Goal: Task Accomplishment & Management: Manage account settings

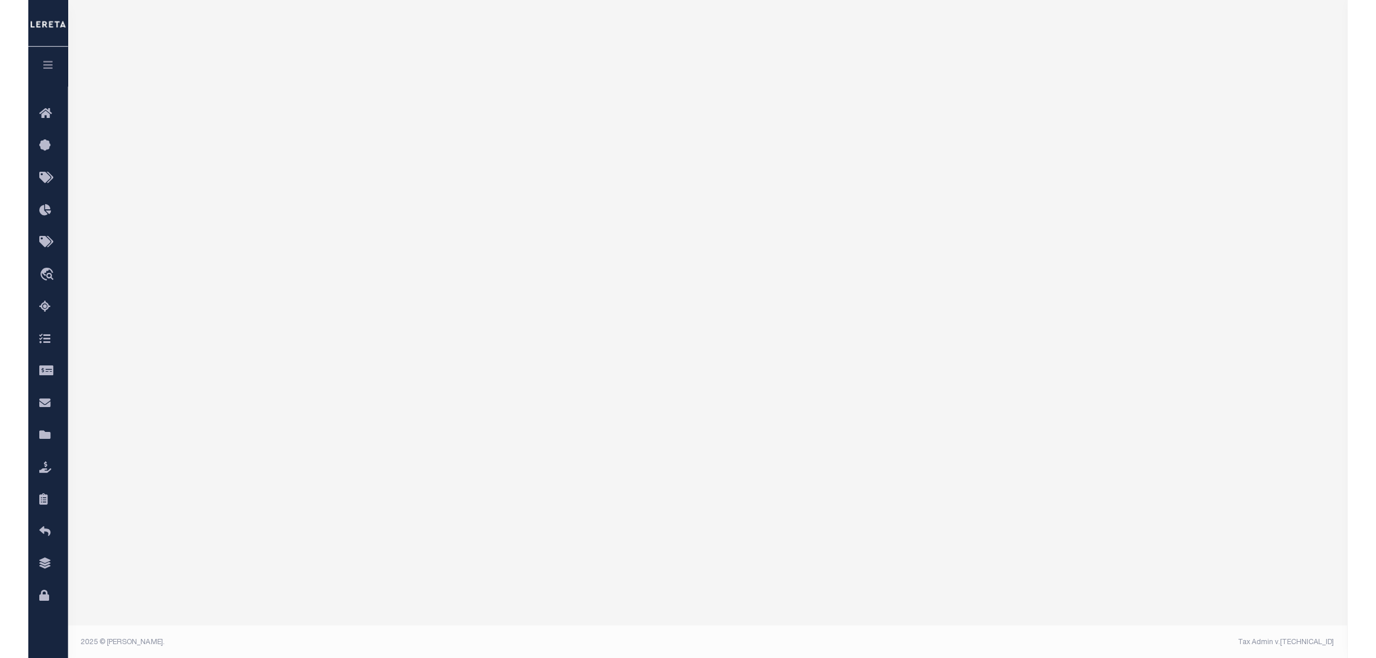
scroll to position [66, 0]
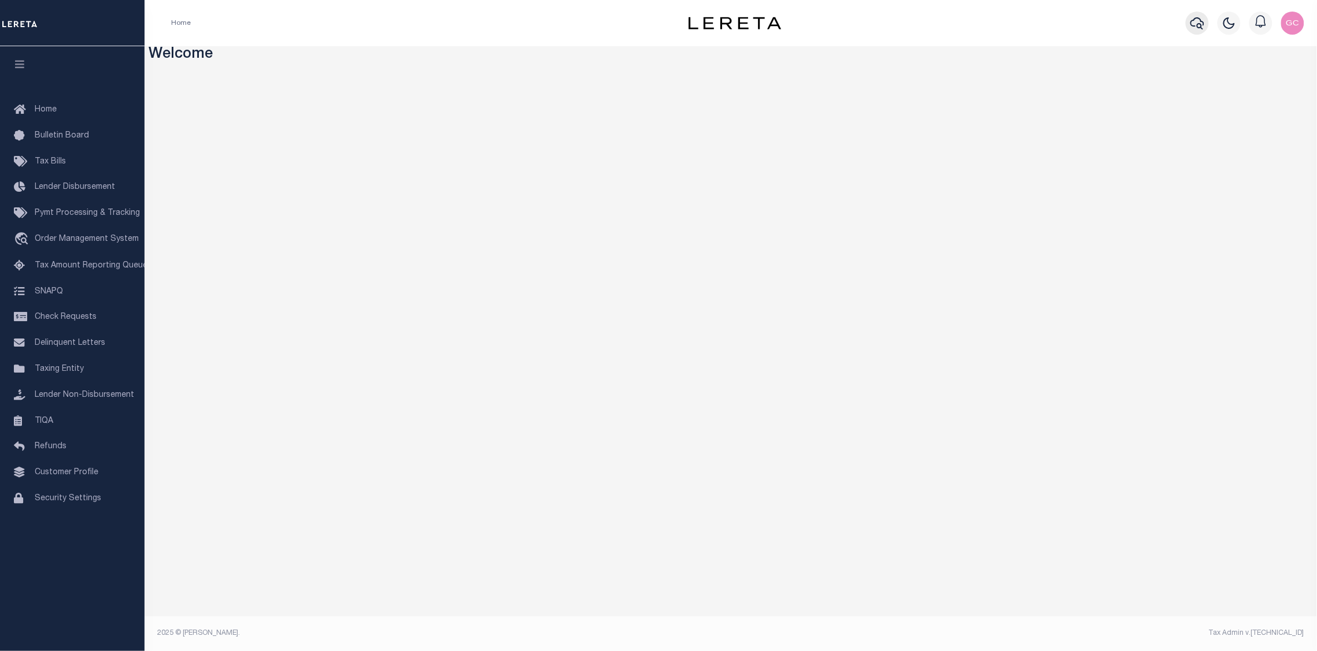
click at [1200, 29] on button "button" at bounding box center [1196, 23] width 23 height 23
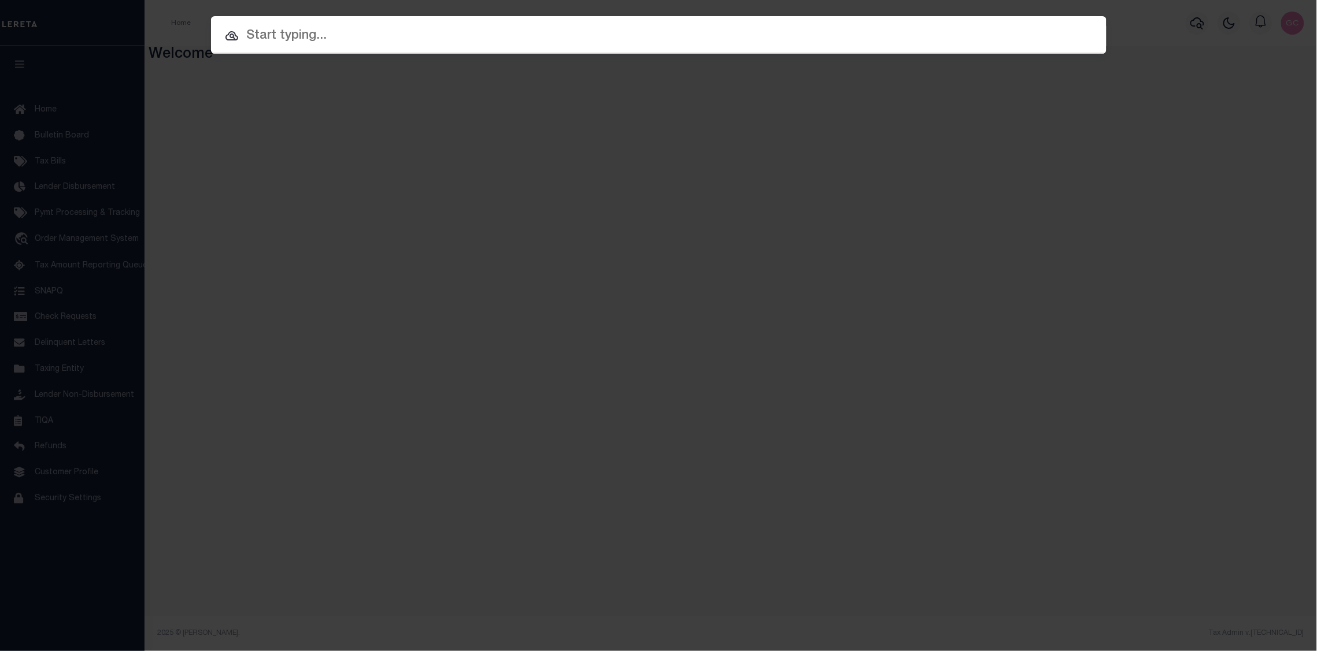
click at [315, 32] on input "text" at bounding box center [658, 36] width 895 height 20
paste input "08009544."
type input "08009544."
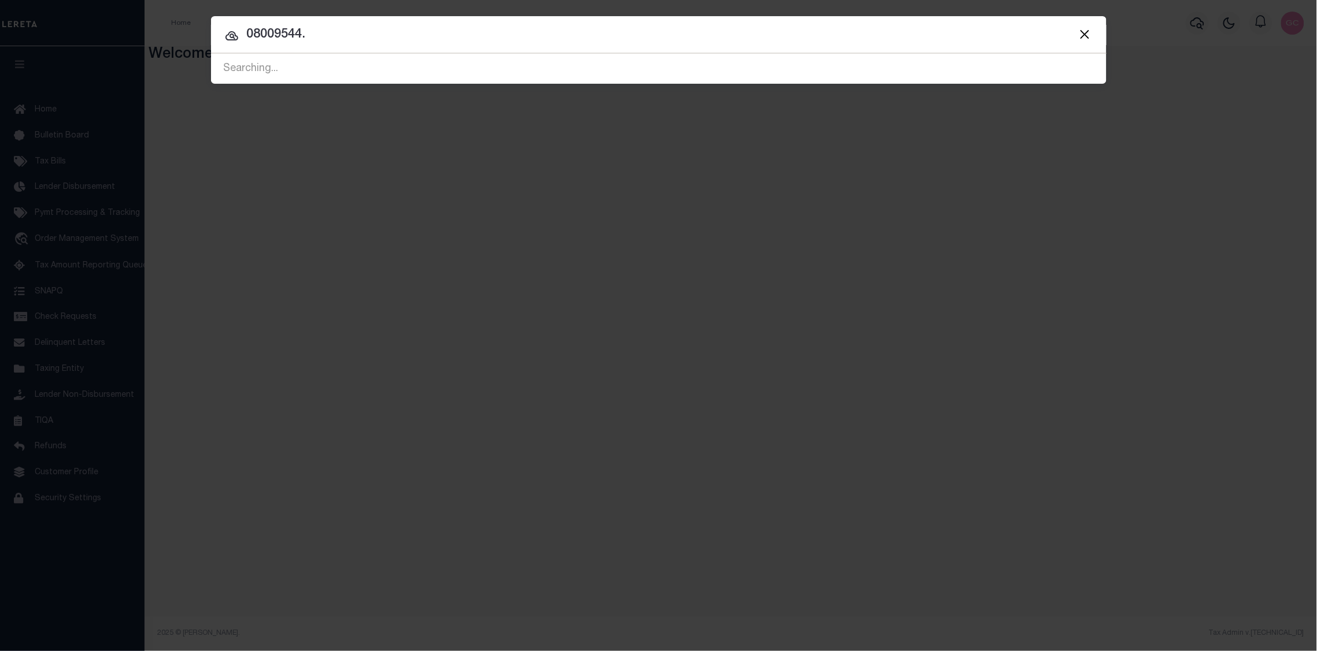
click at [347, 66] on span "08009544. Searching..." at bounding box center [658, 69] width 895 height 30
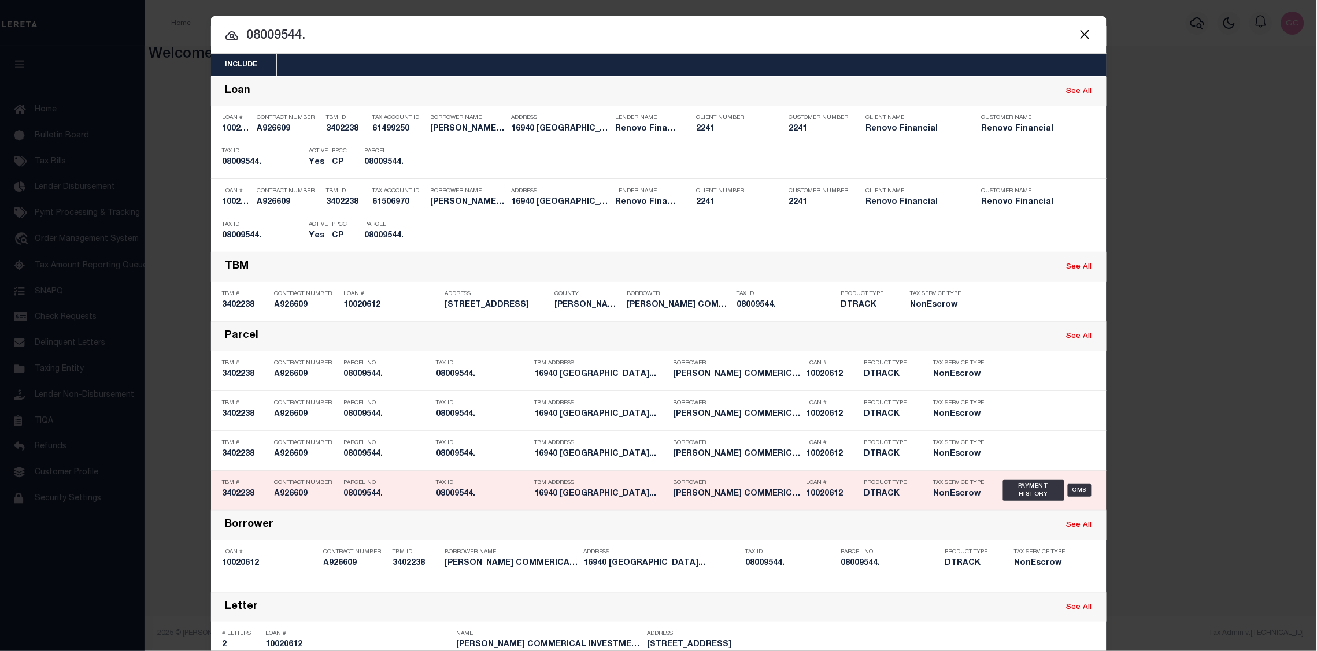
click at [535, 477] on div "TBM Address 16940 LOG CABIN STREET HIGHLAND..." at bounding box center [601, 491] width 133 height 34
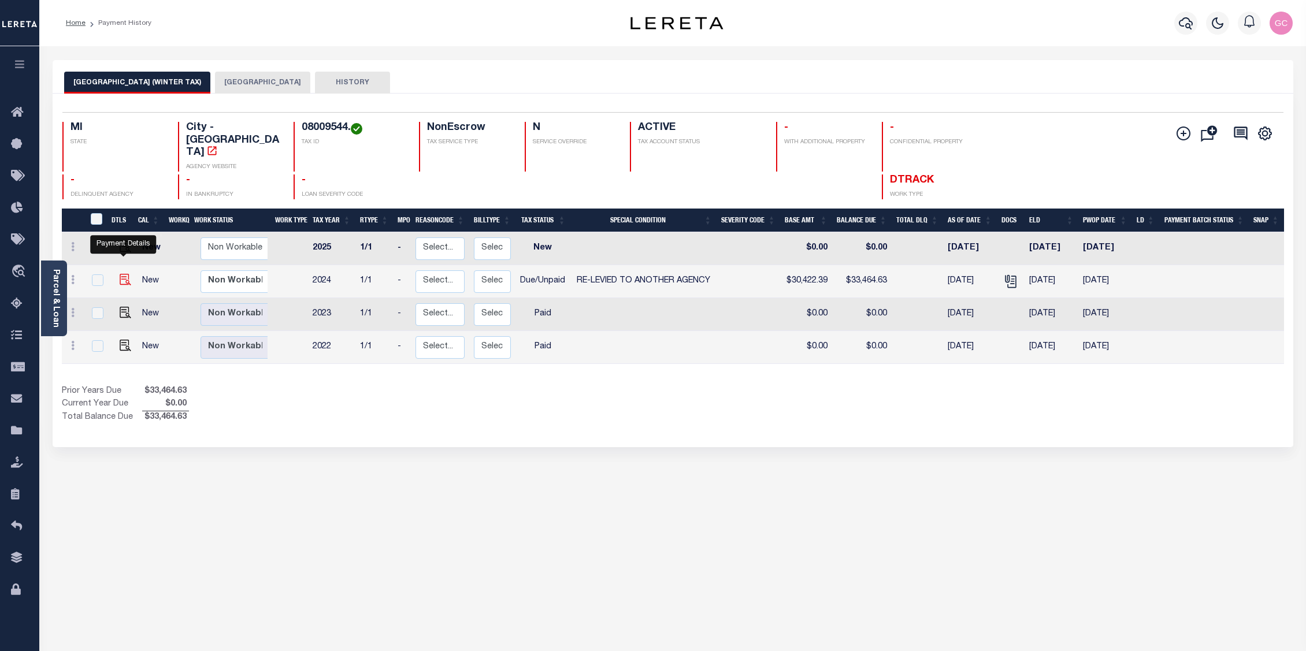
click at [124, 274] on img "" at bounding box center [126, 280] width 12 height 12
checkbox input "true"
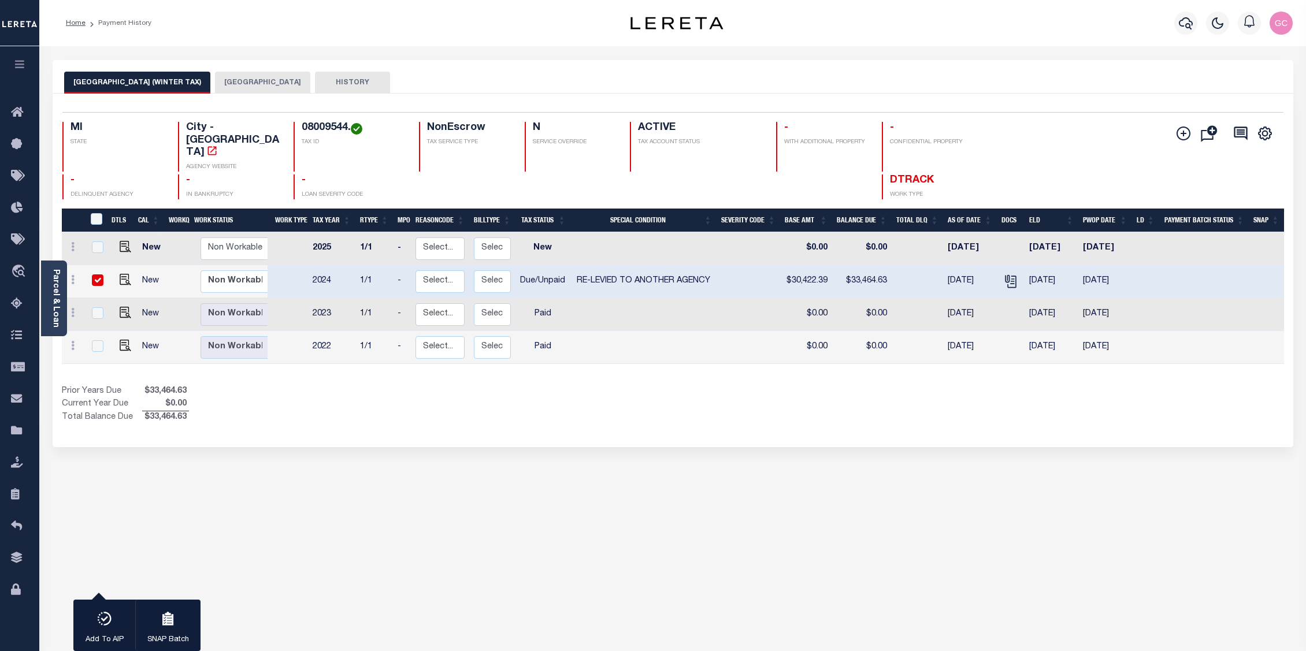
click at [220, 82] on button "DETROIT CITY" at bounding box center [262, 83] width 95 height 22
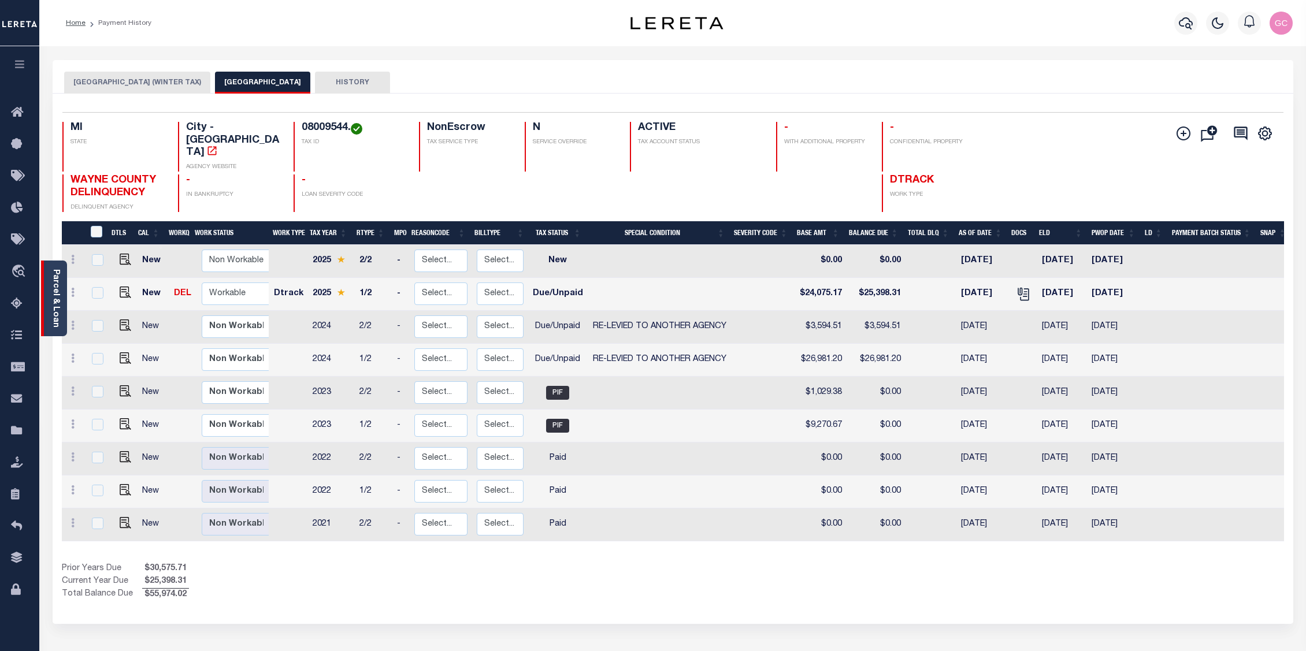
click at [55, 278] on link "Parcel & Loan" at bounding box center [55, 298] width 8 height 58
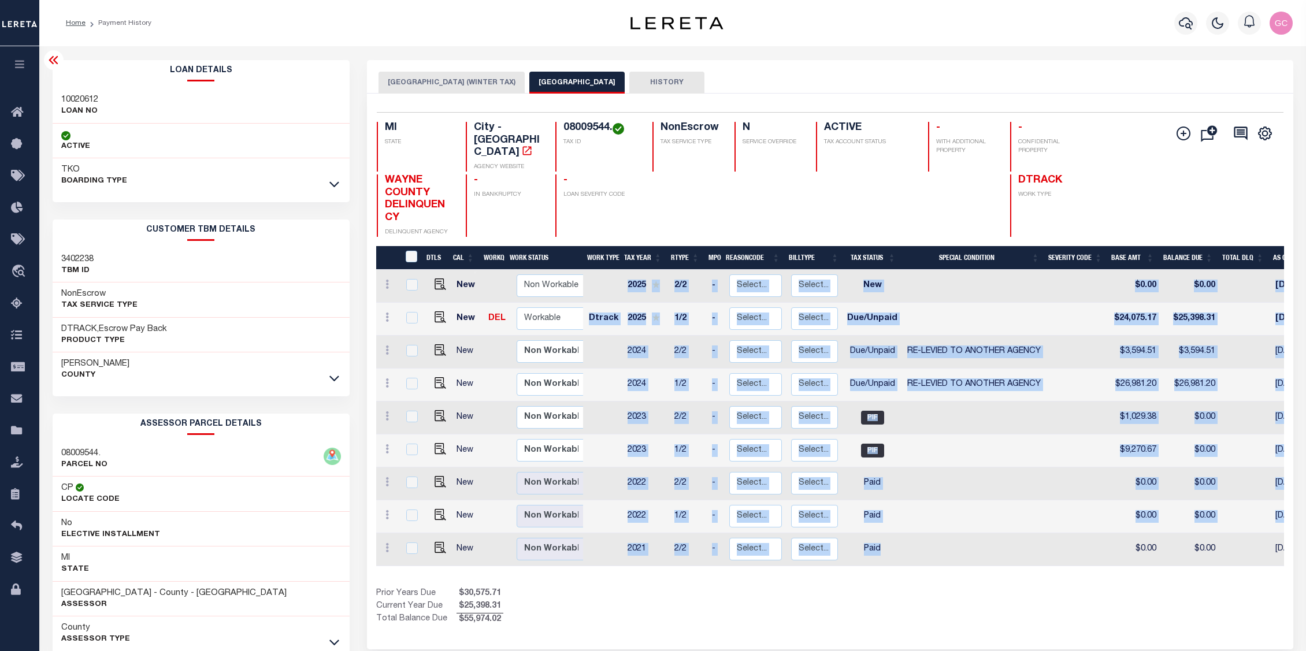
drag, startPoint x: 1001, startPoint y: 558, endPoint x: 1036, endPoint y: 546, distance: 37.1
click at [1036, 546] on div "DTLS CAL WorkQ Work Status Work Type Tax Year RType MPO ReasonCode BillType Tax…" at bounding box center [830, 410] width 908 height 328
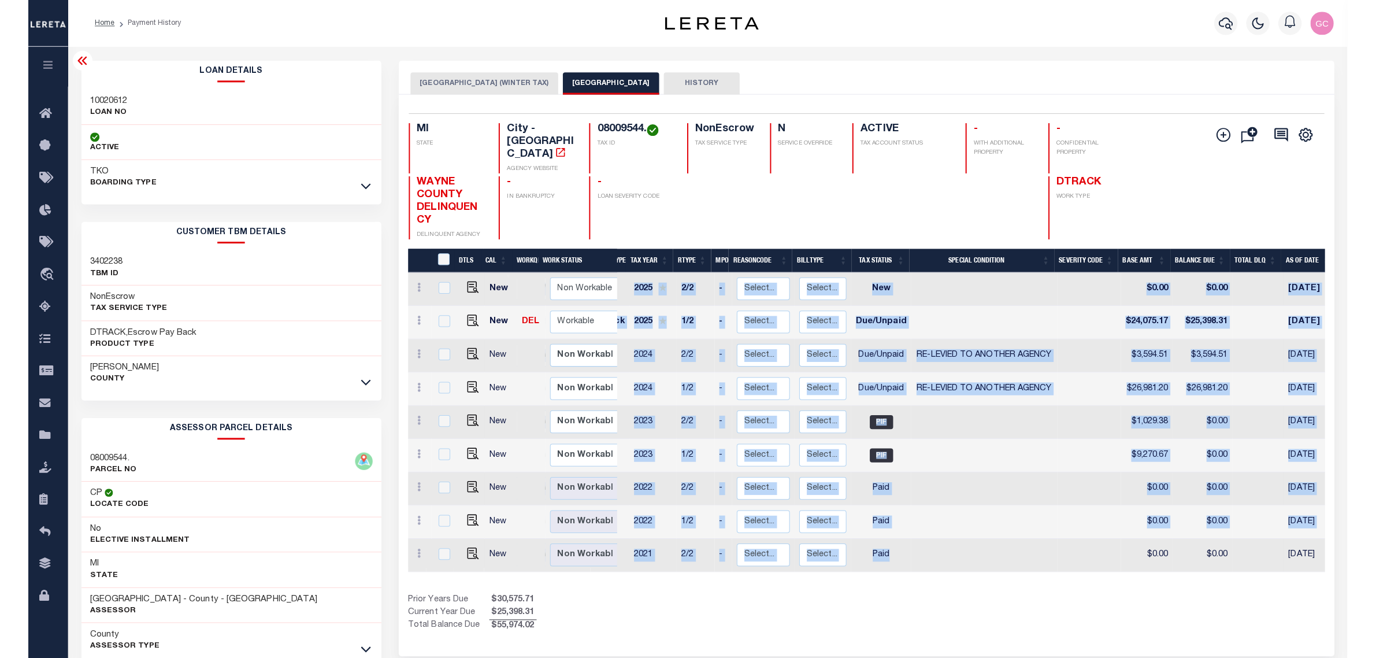
scroll to position [0, 38]
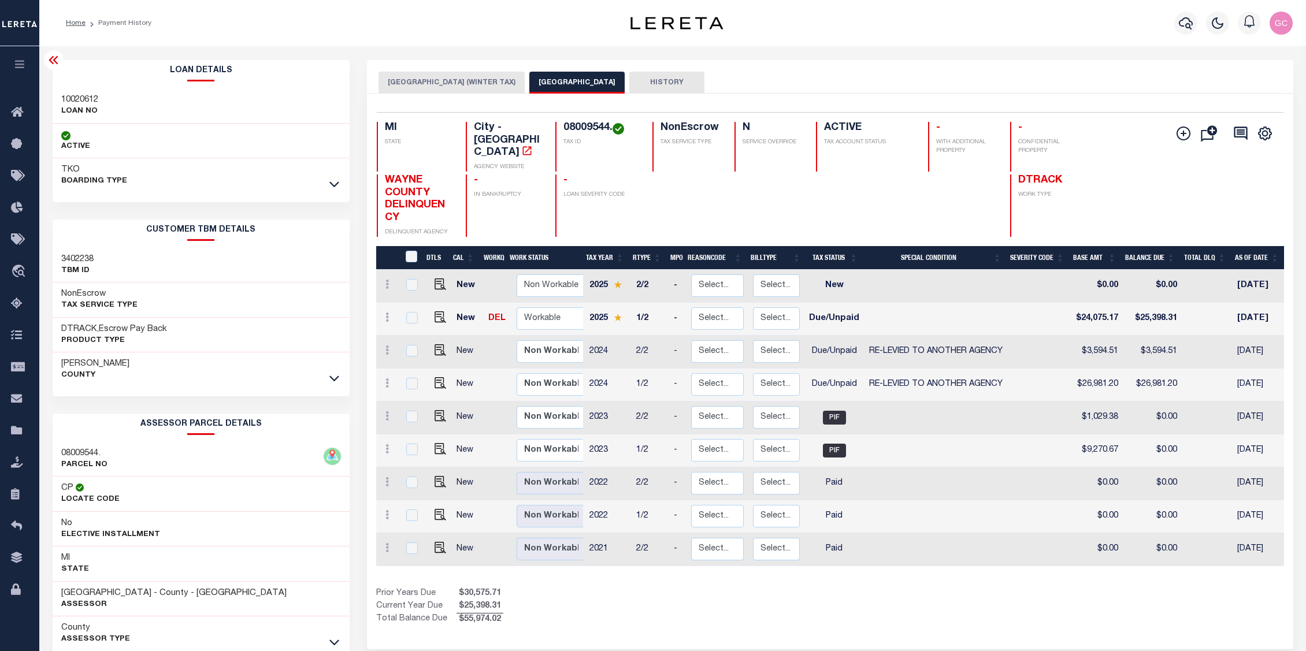
click at [980, 620] on div "Selected 9 Results 1 Items per page 25 50 100 MI STATE City - MI" at bounding box center [830, 372] width 926 height 556
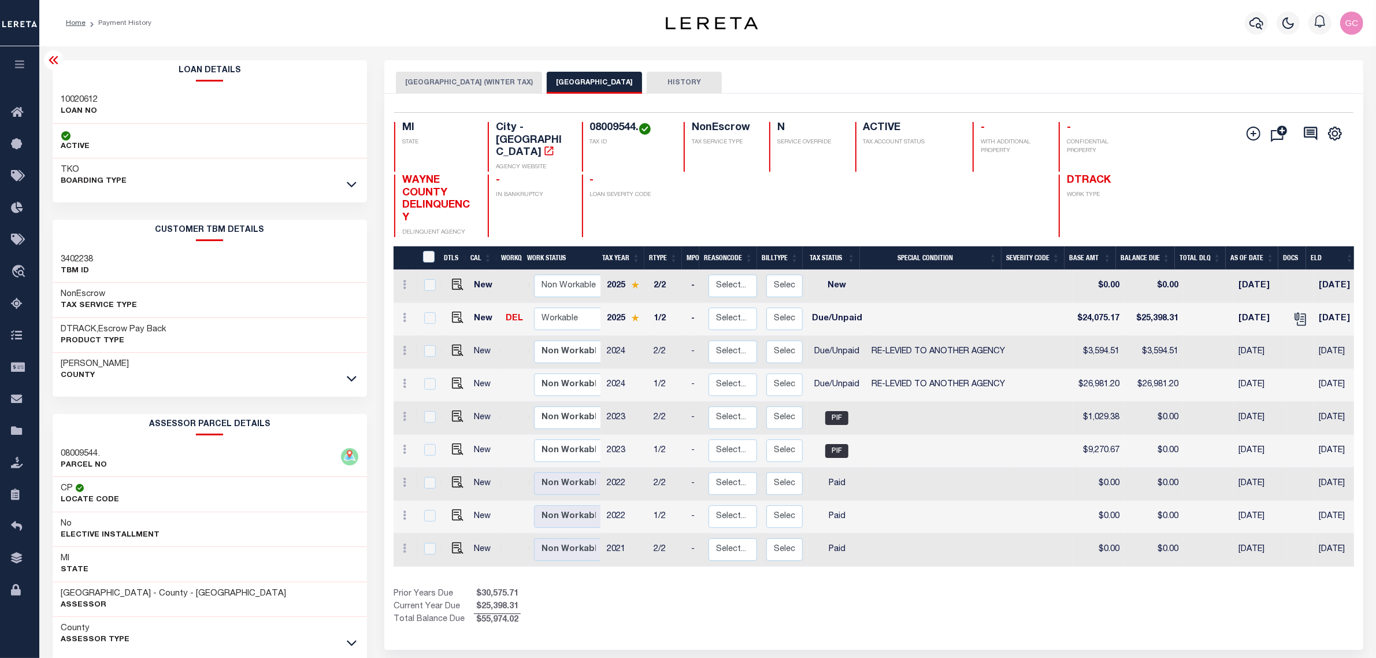
drag, startPoint x: 877, startPoint y: 536, endPoint x: 1160, endPoint y: 94, distance: 525.2
drag, startPoint x: 1160, startPoint y: 94, endPoint x: 1226, endPoint y: 613, distance: 523.2
click at [1224, 620] on div "Selected 9 Results 1 Items per page 25 50 100 MI STATE City - MI" at bounding box center [873, 372] width 979 height 556
drag, startPoint x: 1366, startPoint y: 2, endPoint x: 926, endPoint y: 80, distance: 446.7
drag, startPoint x: 926, startPoint y: 80, endPoint x: 779, endPoint y: 182, distance: 178.9
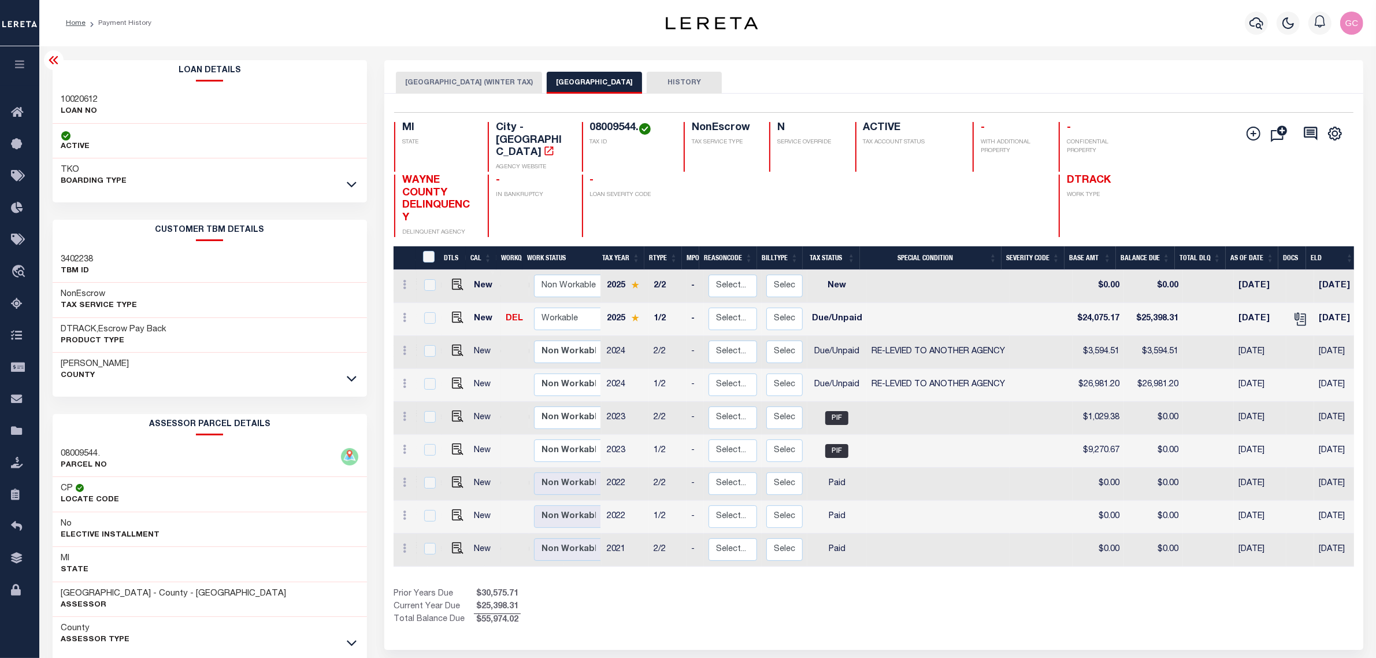
click at [779, 182] on div at bounding box center [805, 206] width 72 height 62
click at [458, 344] on img "" at bounding box center [458, 350] width 12 height 12
checkbox input "true"
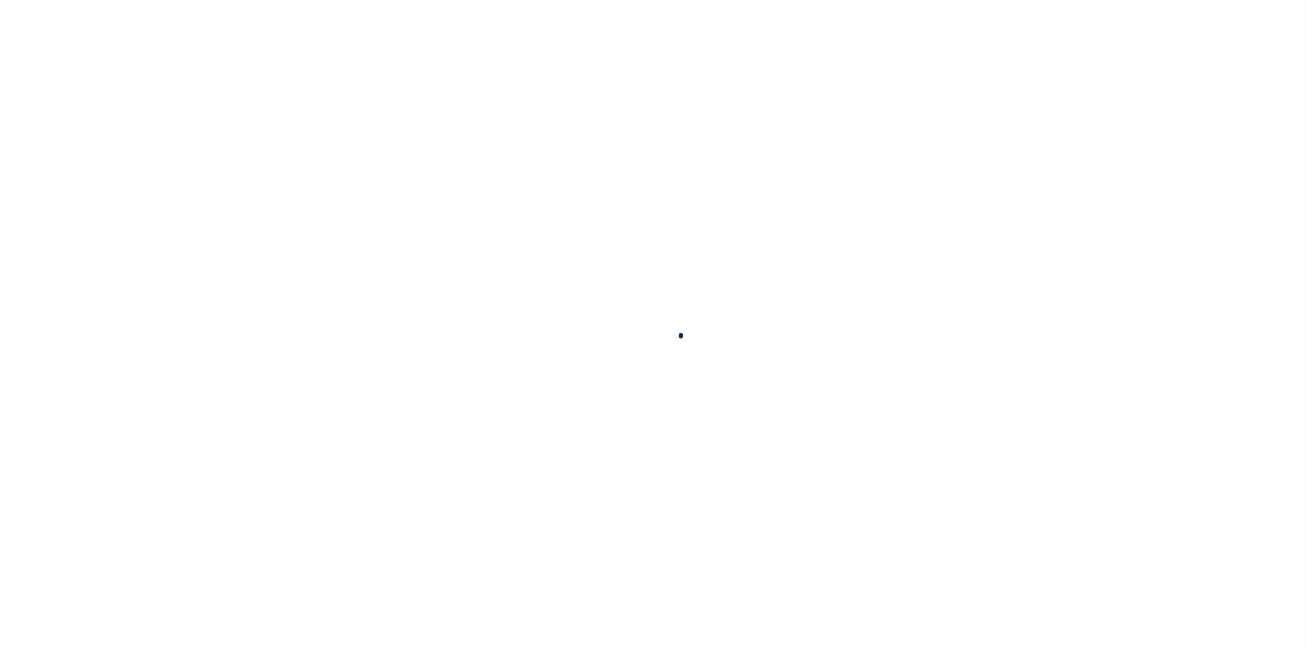
checkbox input "false"
type input "[DATE]"
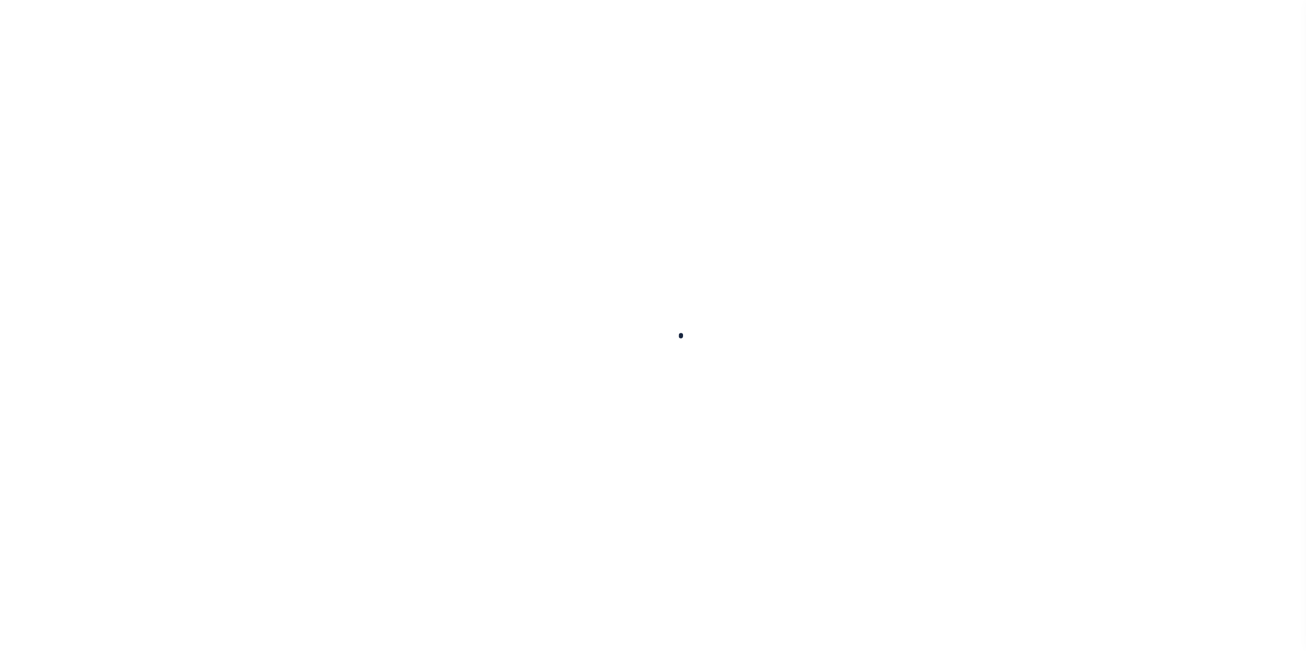
type input "[DATE]"
select select "DUE"
select select "31"
type input "$30,422.39"
type input "$3,042.24"
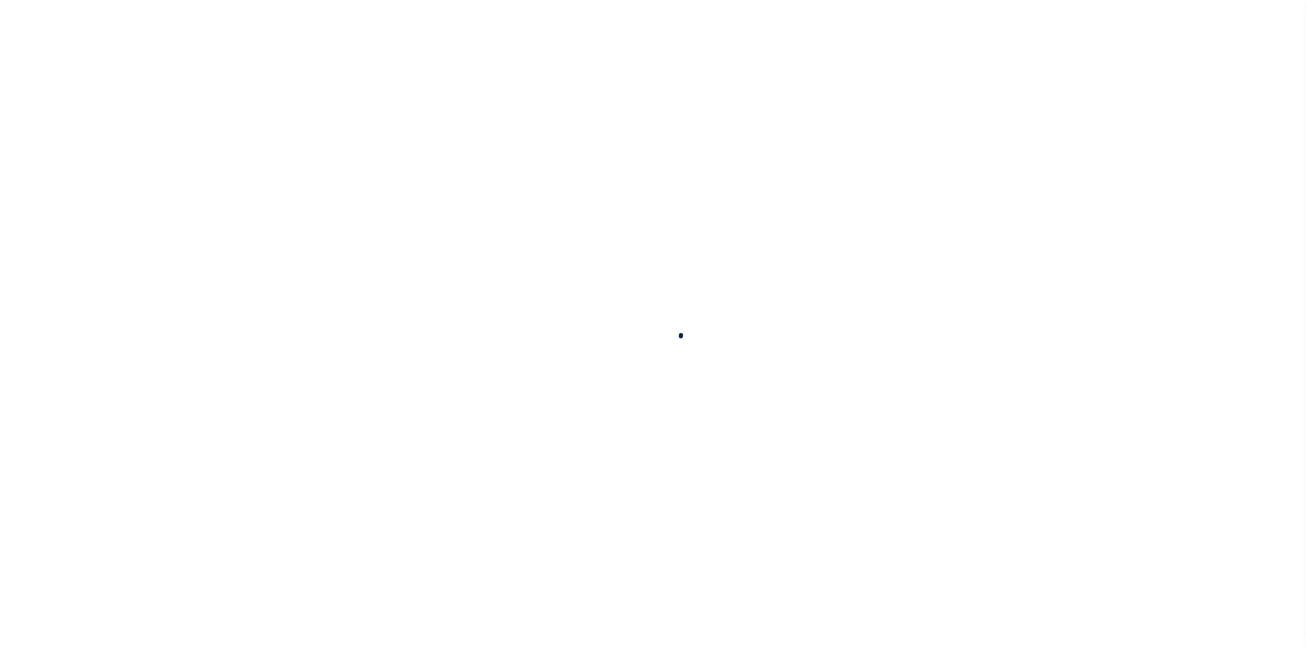
type input "$33,464.63"
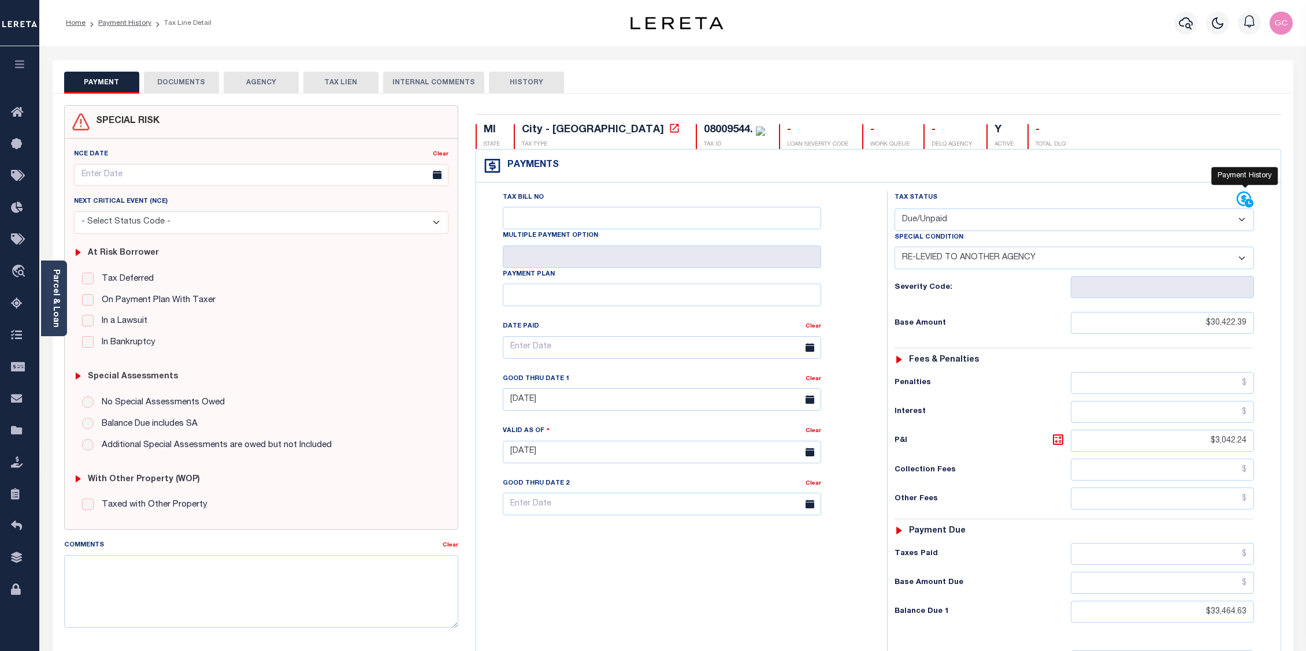
click at [1244, 202] on icon at bounding box center [1244, 199] width 14 height 14
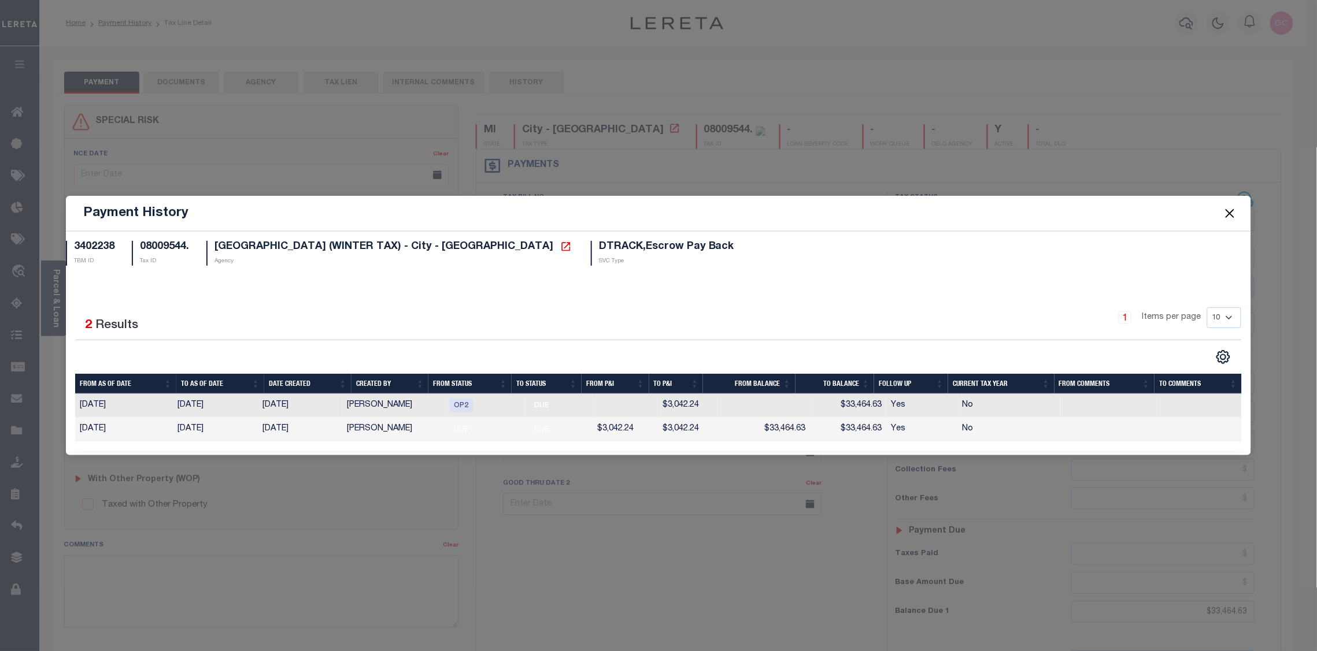
click at [1231, 211] on button "Close" at bounding box center [1229, 213] width 15 height 15
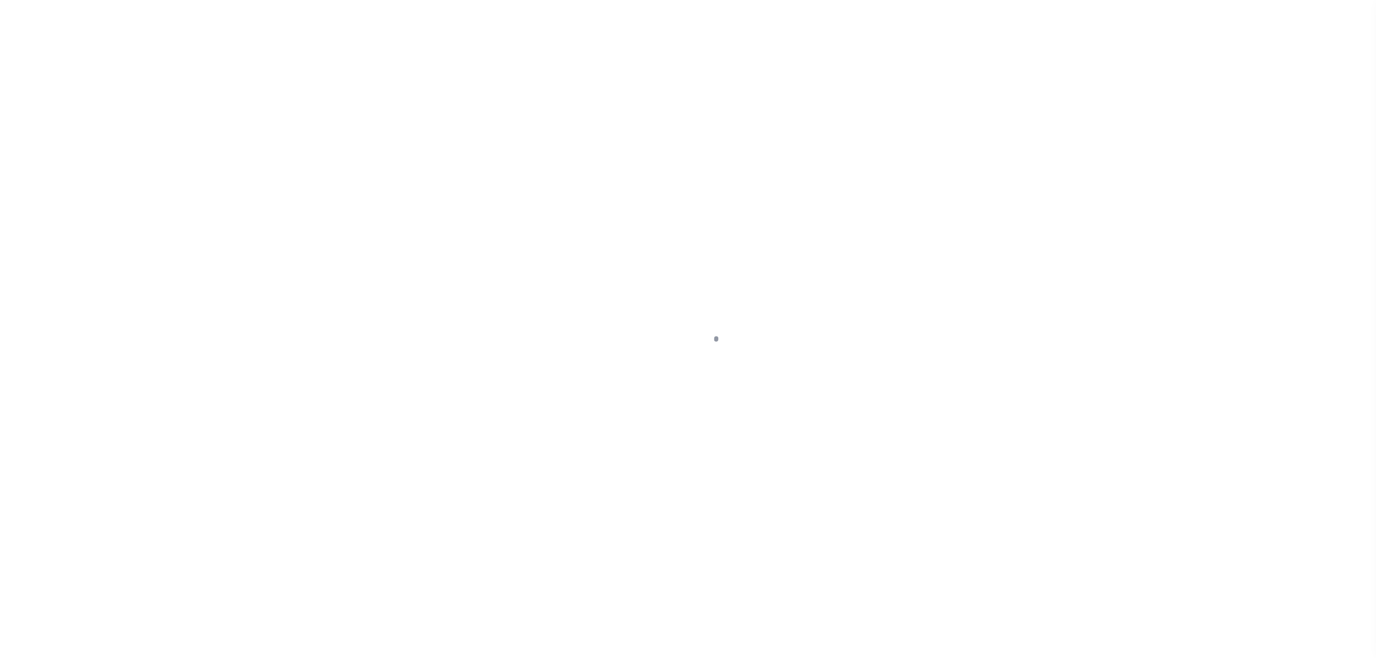
select select "DUE"
select select "31"
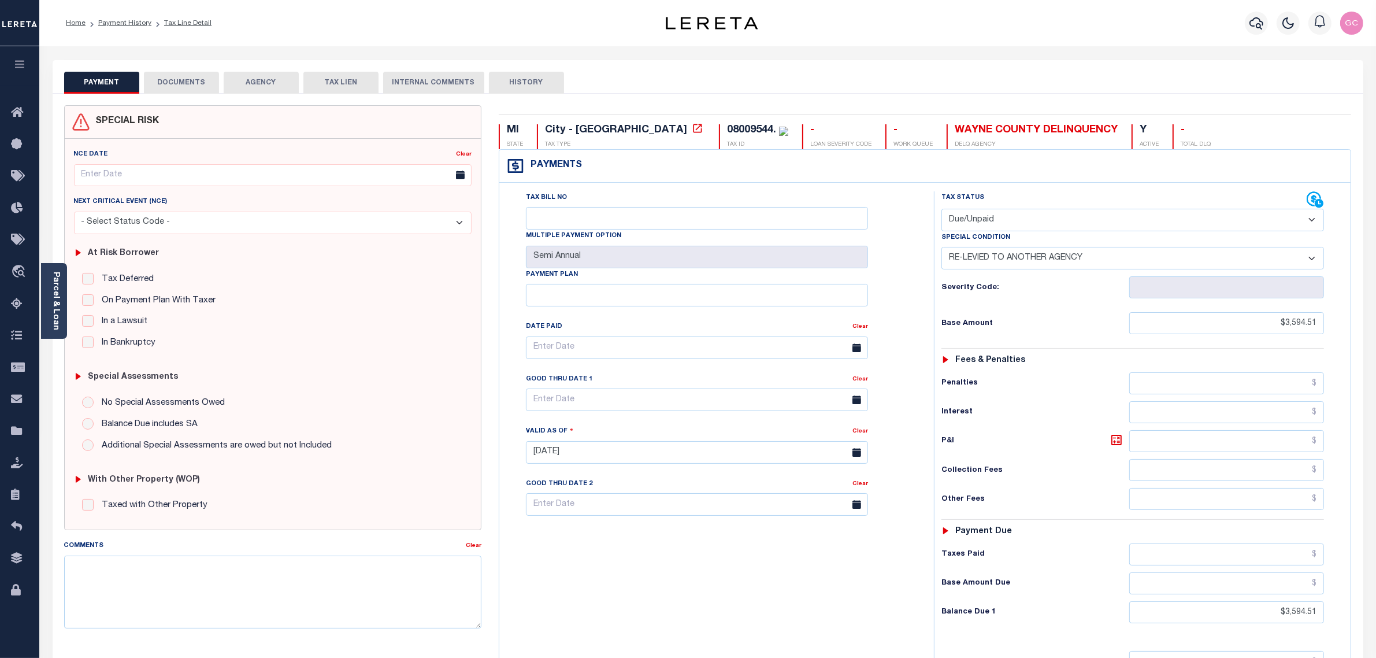
click at [1315, 220] on select "- Select Status Code - Open Due/Unpaid Paid Incomplete No Tax Due Internal Refu…" at bounding box center [1133, 220] width 383 height 23
select select "PYD"
click at [942, 210] on select "- Select Status Code - Open Due/Unpaid Paid Incomplete No Tax Due Internal Refu…" at bounding box center [1133, 220] width 383 height 23
select select "0"
type input "[DATE]"
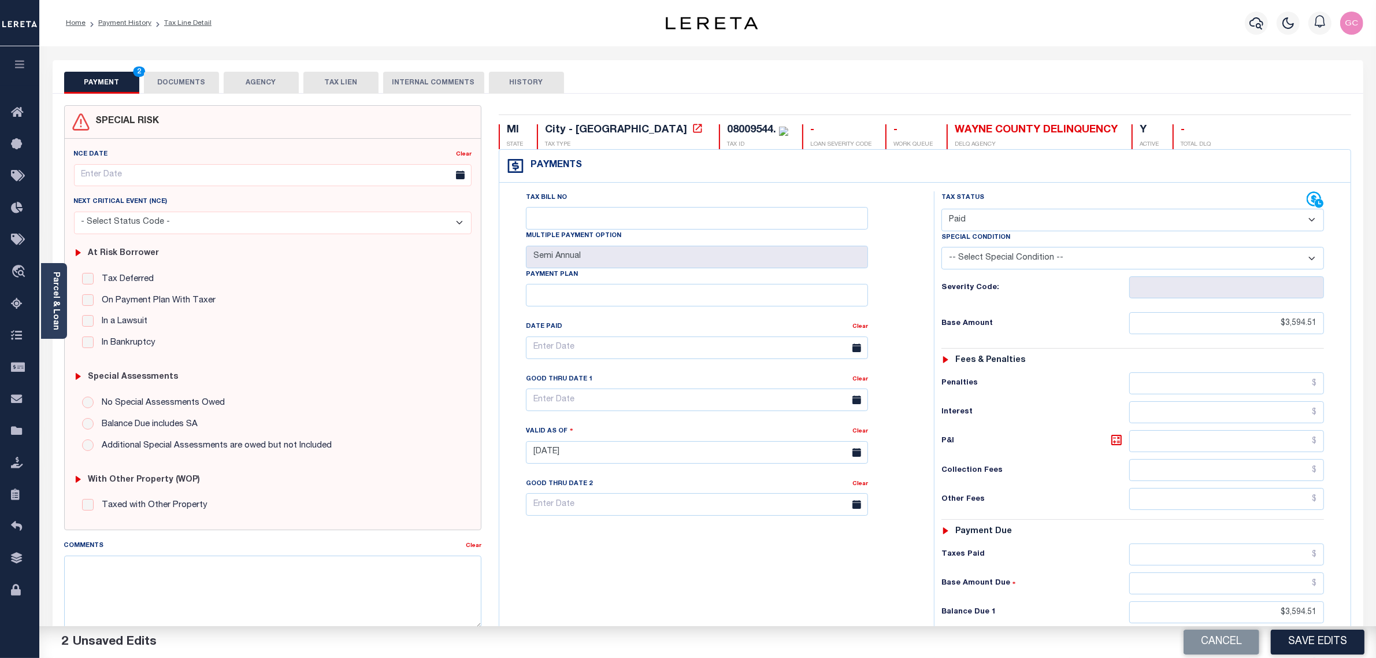
click at [1315, 261] on select "-- Select Special Condition -- 3RD PARTY TAX LIEN AGENCY TAX LIEN (A.K.A Inside…" at bounding box center [1133, 258] width 383 height 23
click at [1316, 258] on select "-- Select Special Condition -- 3RD PARTY TAX LIEN AGENCY TAX LIEN (A.K.A Inside…" at bounding box center [1133, 258] width 383 height 23
select select "34"
click at [942, 249] on select "-- Select Special Condition -- 3RD PARTY TAX LIEN AGENCY TAX LIEN (A.K.A Inside…" at bounding box center [1133, 258] width 383 height 23
click at [126, 24] on link "Payment History" at bounding box center [124, 23] width 53 height 7
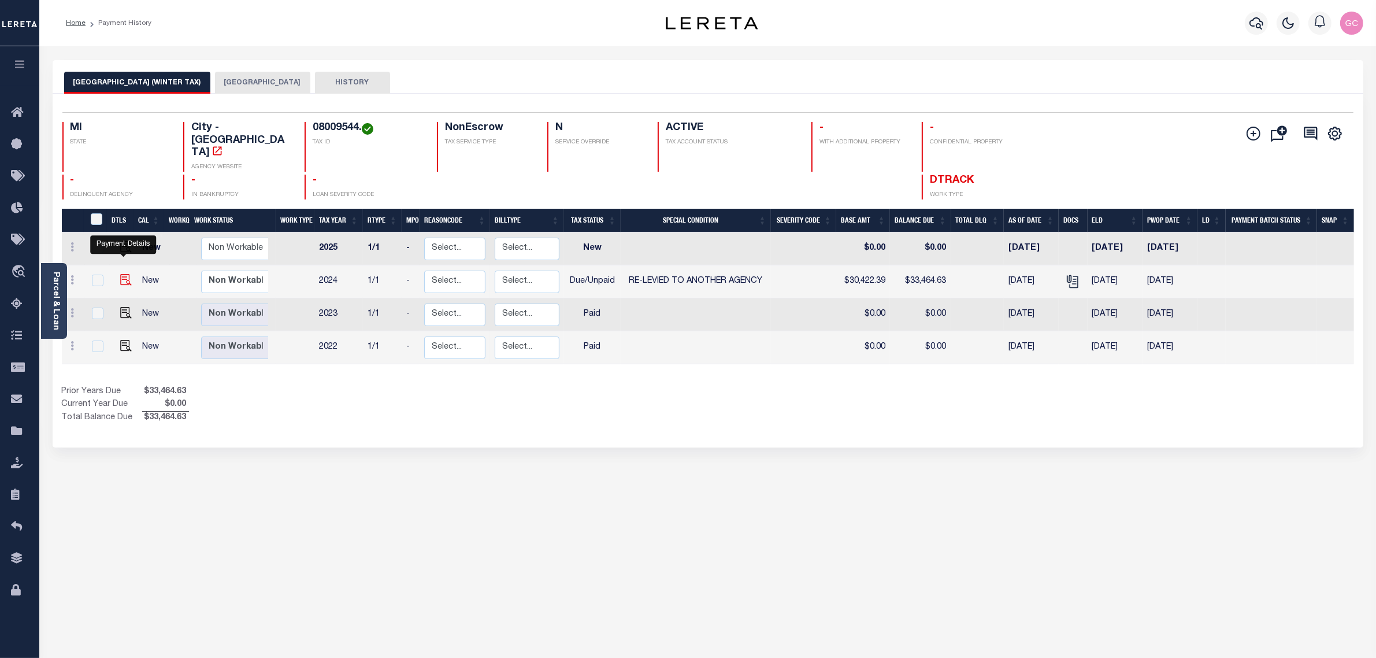
click at [121, 274] on img "" at bounding box center [126, 280] width 12 height 12
checkbox input "true"
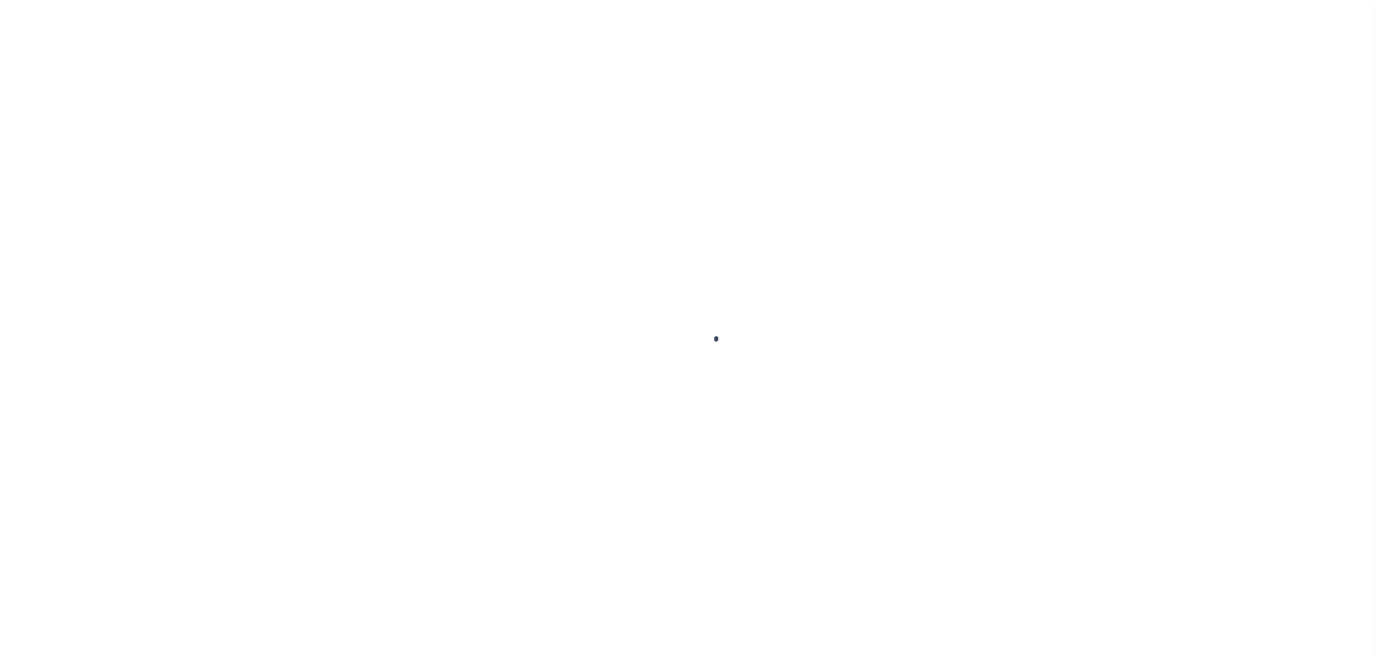
checkbox input "false"
type input "[DATE]"
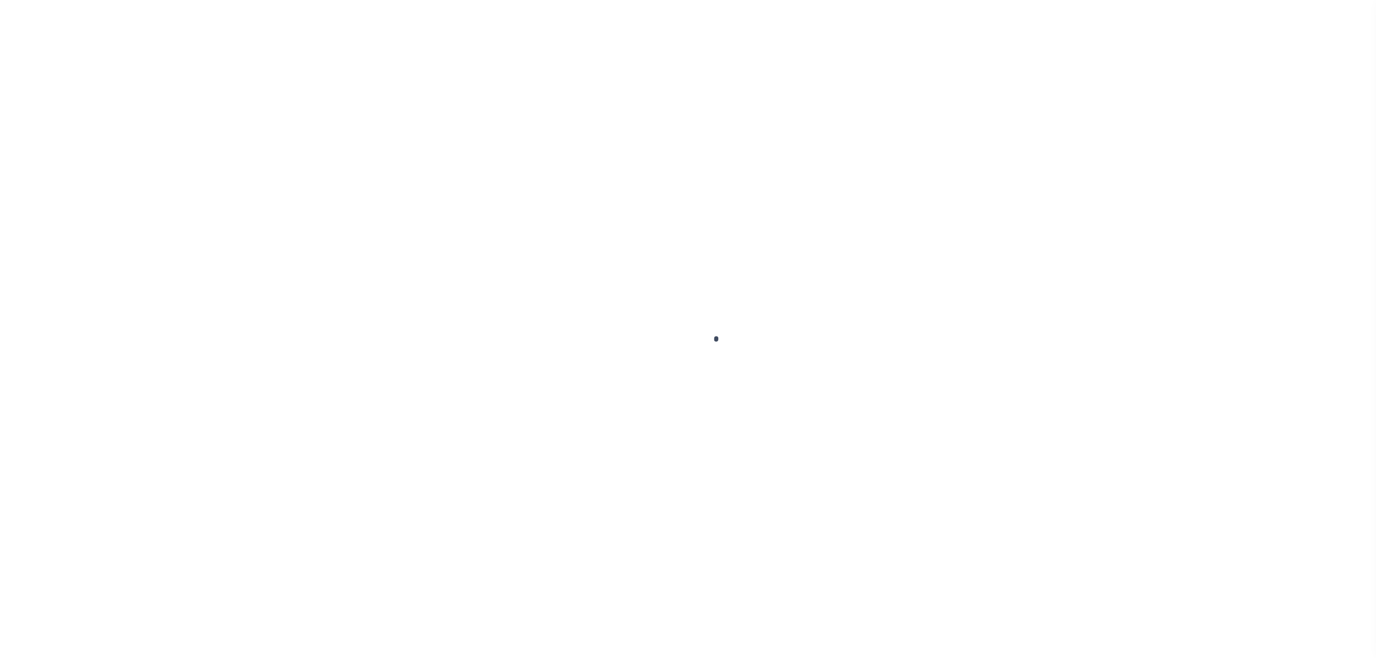
type input "[DATE]"
select select "DUE"
select select "31"
type input "$30,422.39"
type input "$3,042.24"
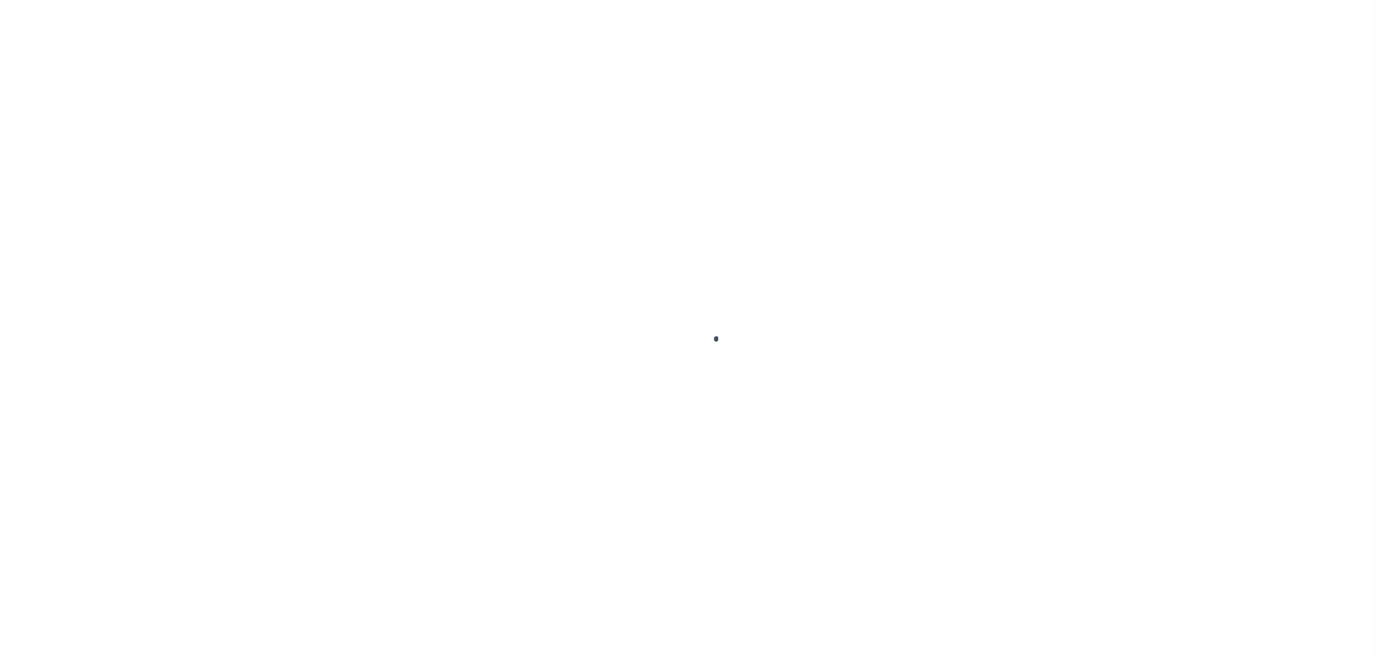
type input "$33,464.63"
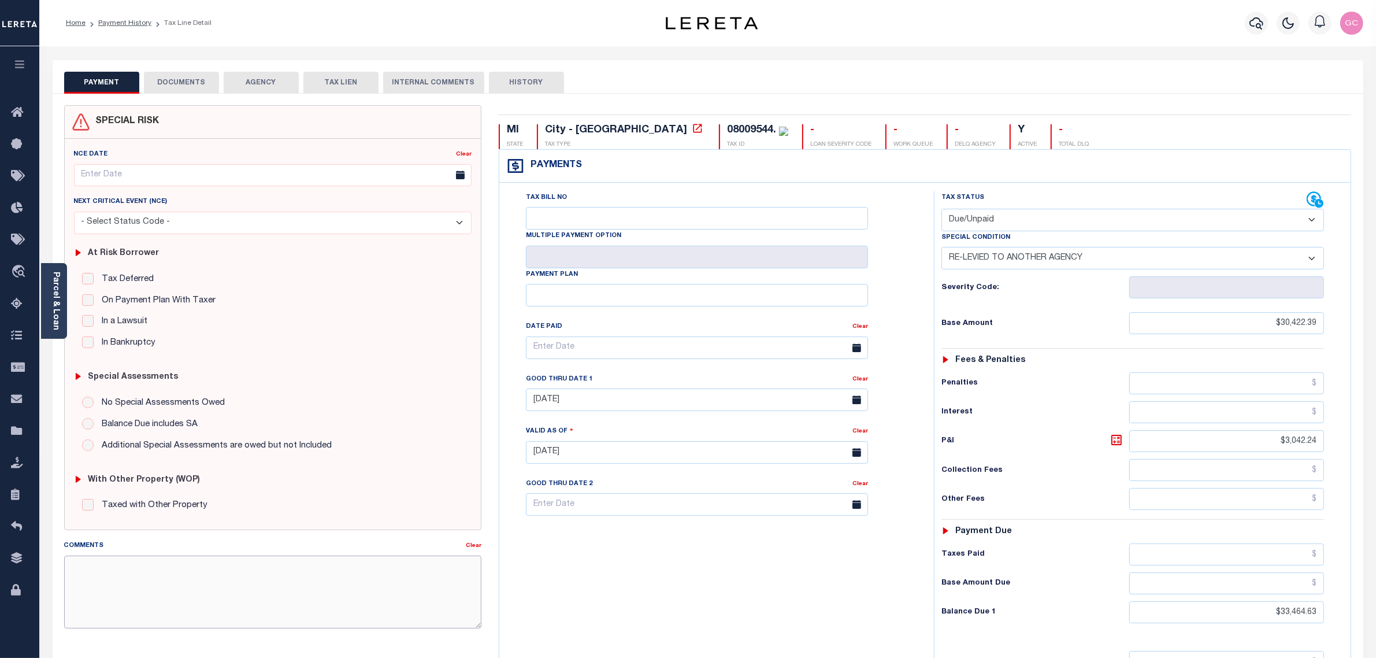
click at [272, 573] on textarea "Comments" at bounding box center [273, 591] width 418 height 73
click at [263, 559] on textarea "10/8/2025- Tax line is not used by the PVQ team. See the 2024 2/2 tax line for …" at bounding box center [273, 591] width 418 height 73
click at [260, 562] on textarea "10/8/2025- Tax line is not used by the PVQ team. See the 2024 2/2 tax line for …" at bounding box center [273, 591] width 418 height 73
drag, startPoint x: 367, startPoint y: 581, endPoint x: 114, endPoint y: 561, distance: 254.0
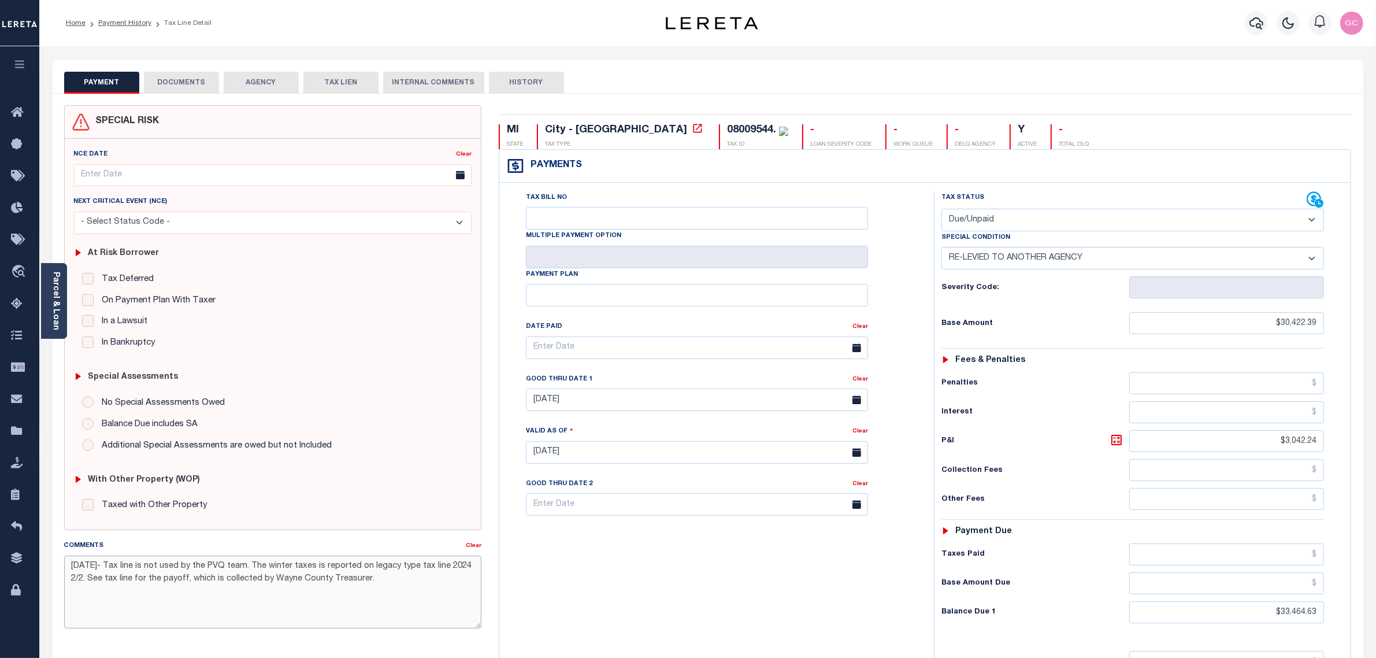
click at [114, 561] on textarea "10/8/2025- Tax line is not used by the PVQ team. The winter taxes is reported o…" at bounding box center [273, 591] width 418 height 73
click at [150, 626] on textarea "10/8/2025- Tax line is not used by the PVQ team. The winter taxes is reported o…" at bounding box center [273, 591] width 418 height 73
click at [146, 576] on textarea "10/8/2025- Tax line is not used by the PVQ team. The winter taxes is reported o…" at bounding box center [273, 591] width 418 height 73
click at [116, 565] on textarea "10/8/2025- Tax line is not used by the PVQ team. The winter taxes is reported o…" at bounding box center [273, 591] width 418 height 73
type textarea "10/8/2025- The 2024Tax line is not used by the PVQ team. The winter taxes is re…"
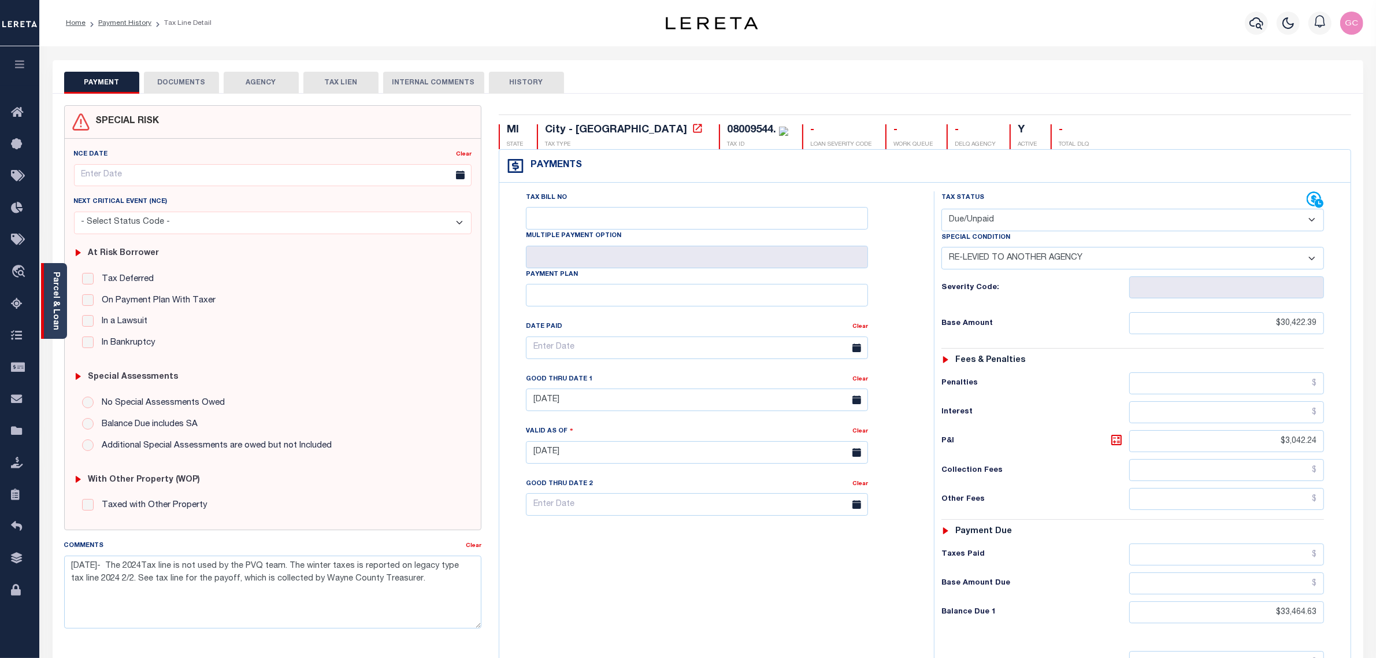
type input "[DATE]"
click at [54, 293] on link "Parcel & Loan" at bounding box center [55, 301] width 8 height 58
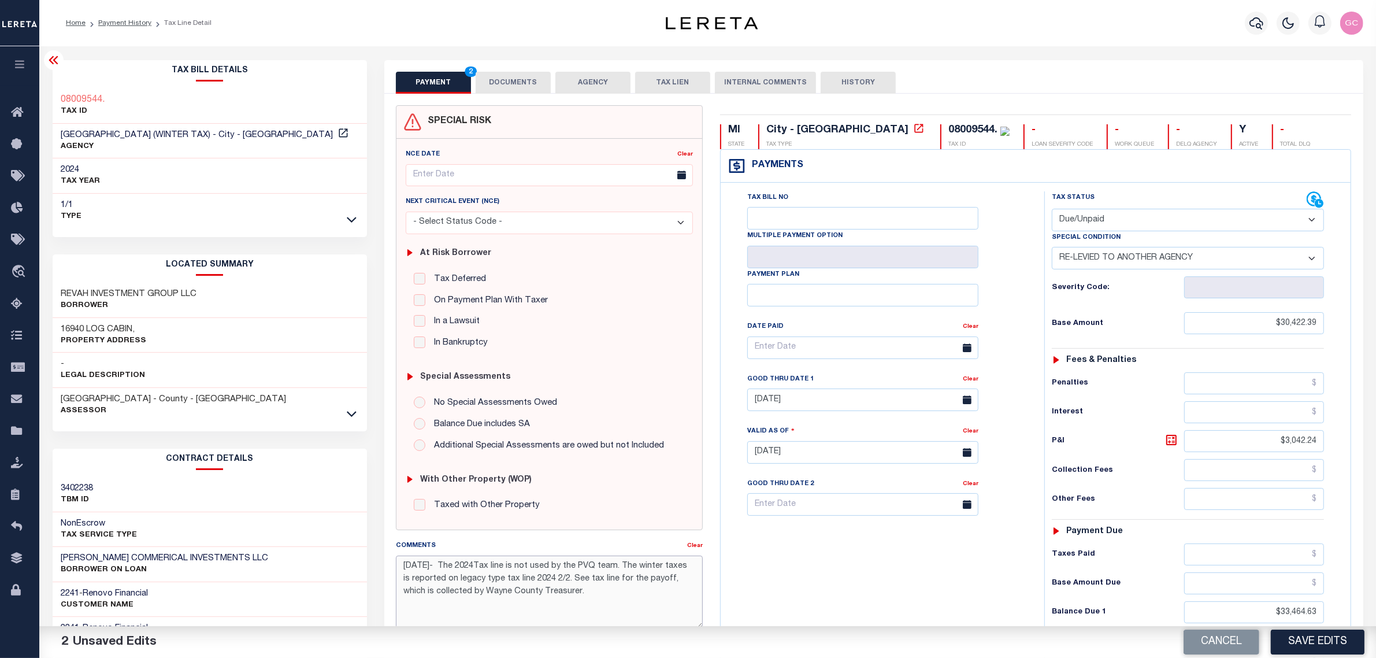
click at [486, 564] on textarea "10/8/2025- The 2024Tax line is not used by the PVQ team. The winter taxes is re…" at bounding box center [549, 591] width 307 height 73
click at [627, 594] on textarea "10/8/2025- The 2024 Detroit City (Winter tax) is not used by the PVQ team. The …" at bounding box center [549, 591] width 307 height 73
type textarea "10/8/2025- The 2024 Detroit City (Winter tax) is not used by the PVQ team. The …"
click at [976, 382] on link "Clear" at bounding box center [971, 379] width 16 height 6
click at [1313, 223] on select "- Select Status Code - Open Due/Unpaid Paid Incomplete No Tax Due Internal Refu…" at bounding box center [1188, 220] width 272 height 23
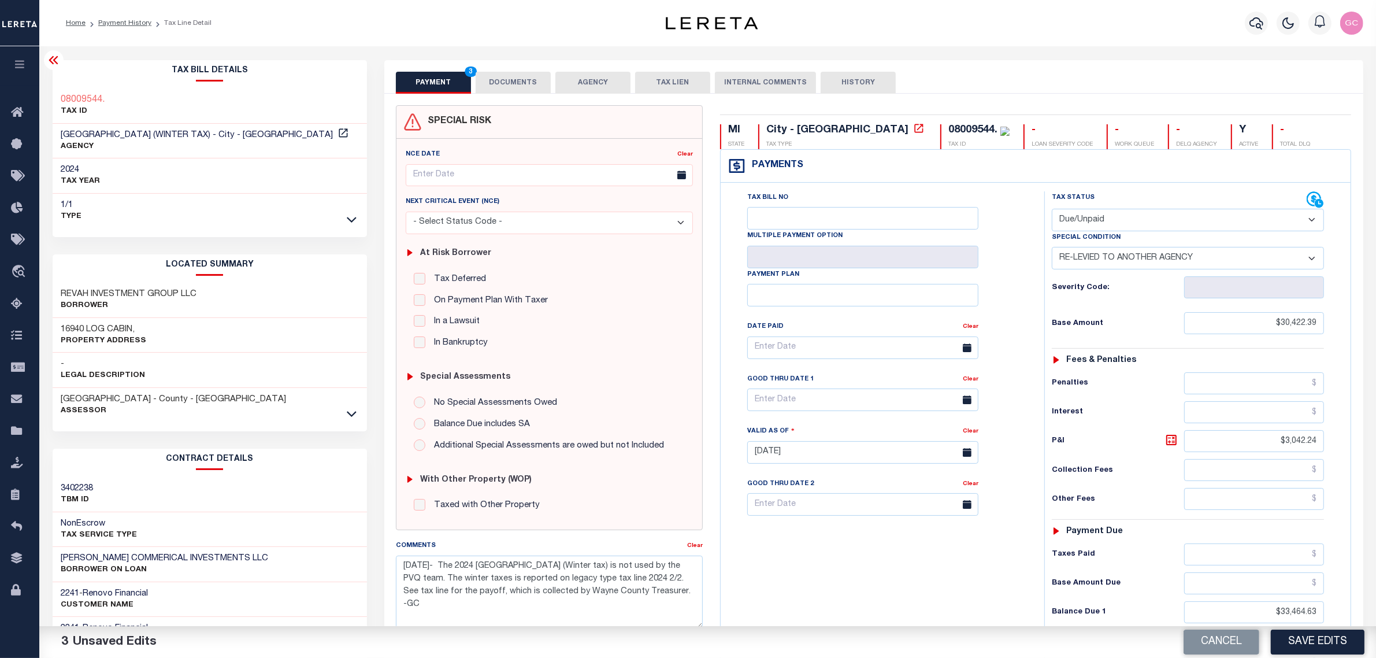
select select "PYD"
click at [1052, 210] on select "- Select Status Code - Open Due/Unpaid Paid Incomplete No Tax Due Internal Refu…" at bounding box center [1188, 220] width 272 height 23
click at [1315, 260] on select "-- Select Special Condition -- 3RD PARTY TAX LIEN AGENCY TAX LIEN (A.K.A Inside…" at bounding box center [1188, 258] width 272 height 23
select select "34"
click at [1052, 249] on select "-- Select Special Condition -- 3RD PARTY TAX LIEN AGENCY TAX LIEN (A.K.A Inside…" at bounding box center [1188, 258] width 272 height 23
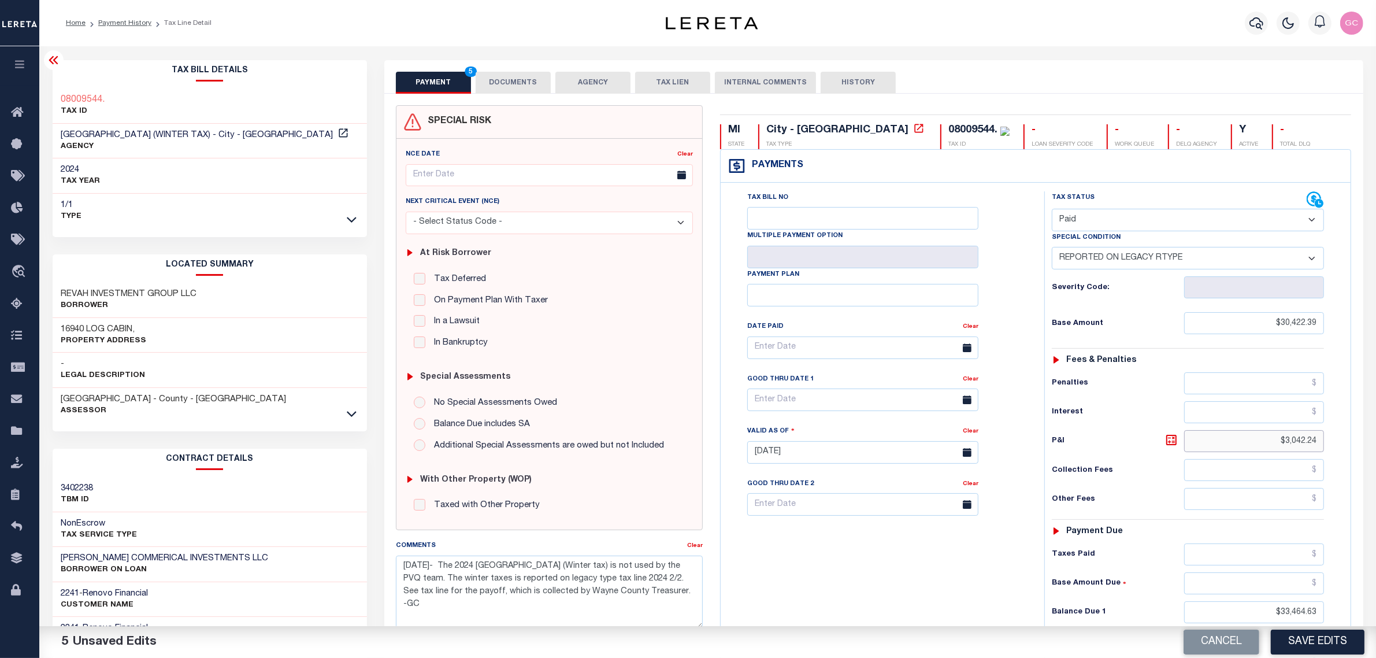
drag, startPoint x: 1267, startPoint y: 446, endPoint x: 1373, endPoint y: 438, distance: 106.7
click at [1373, 438] on div "Parcel & Loan Tax Bill Details 08009544." at bounding box center [707, 447] width 1337 height 803
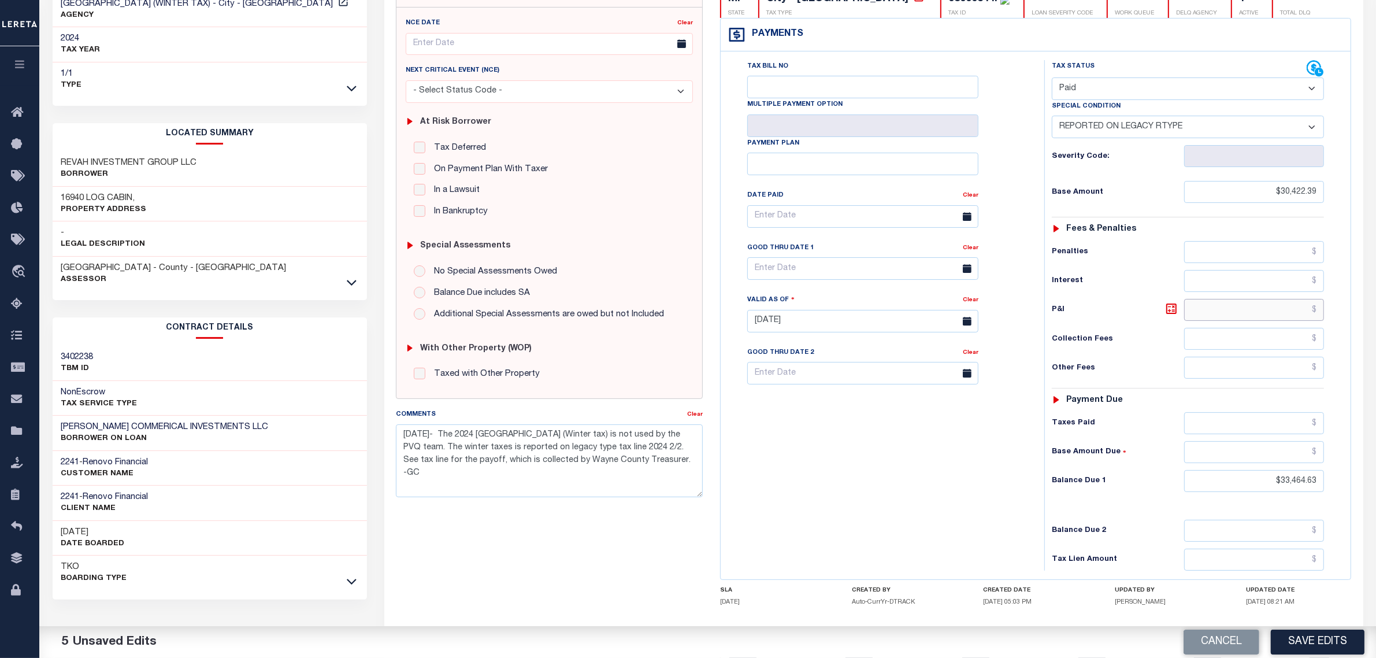
scroll to position [144, 0]
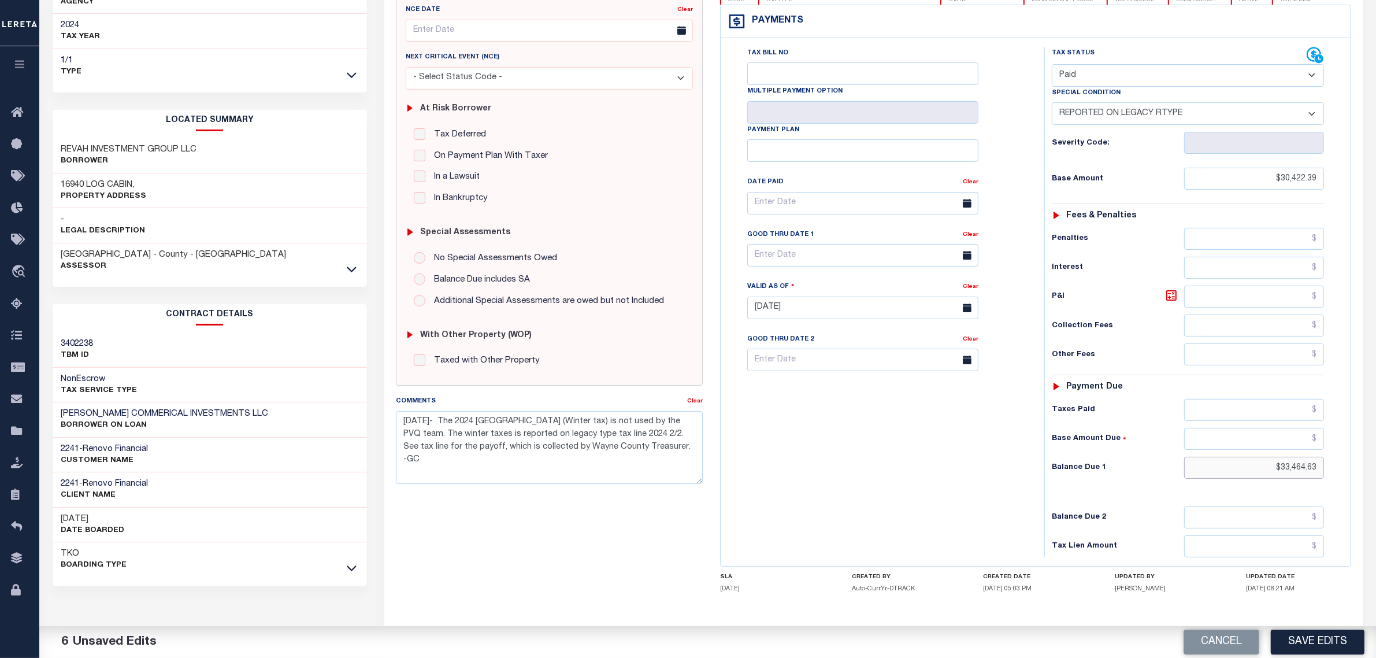
drag, startPoint x: 1266, startPoint y: 474, endPoint x: 1329, endPoint y: 468, distance: 63.8
click at [1329, 468] on div "Tax Status Status - Select Status Code -" at bounding box center [1191, 302] width 295 height 510
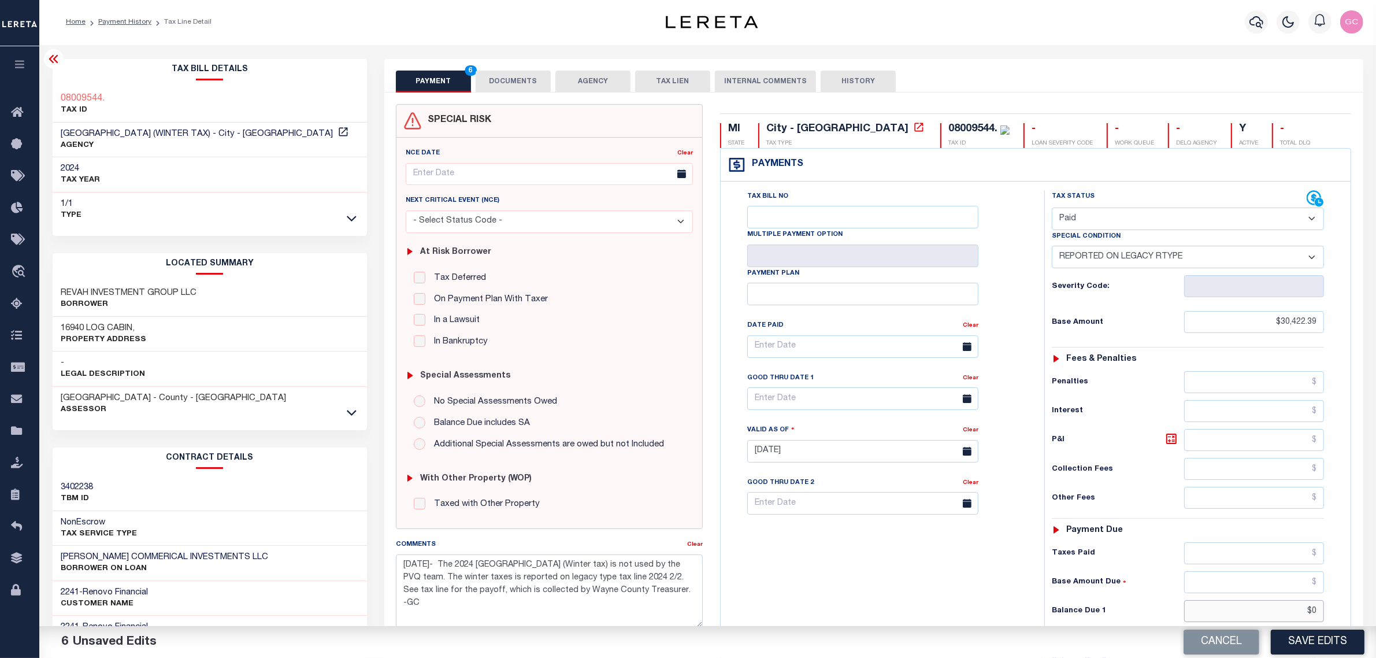
scroll to position [0, 0]
type input "$0.00"
click at [602, 610] on textarea "10/8/2025- The 2024 Detroit City (Winter tax) is not used by the PVQ team. The …" at bounding box center [549, 591] width 307 height 73
drag, startPoint x: 660, startPoint y: 590, endPoint x: 391, endPoint y: 573, distance: 269.3
click at [389, 569] on div "Comments Clear 10/8/2025- The 2024 Detroit City (Winter tax) is not used by the…" at bounding box center [549, 588] width 324 height 98
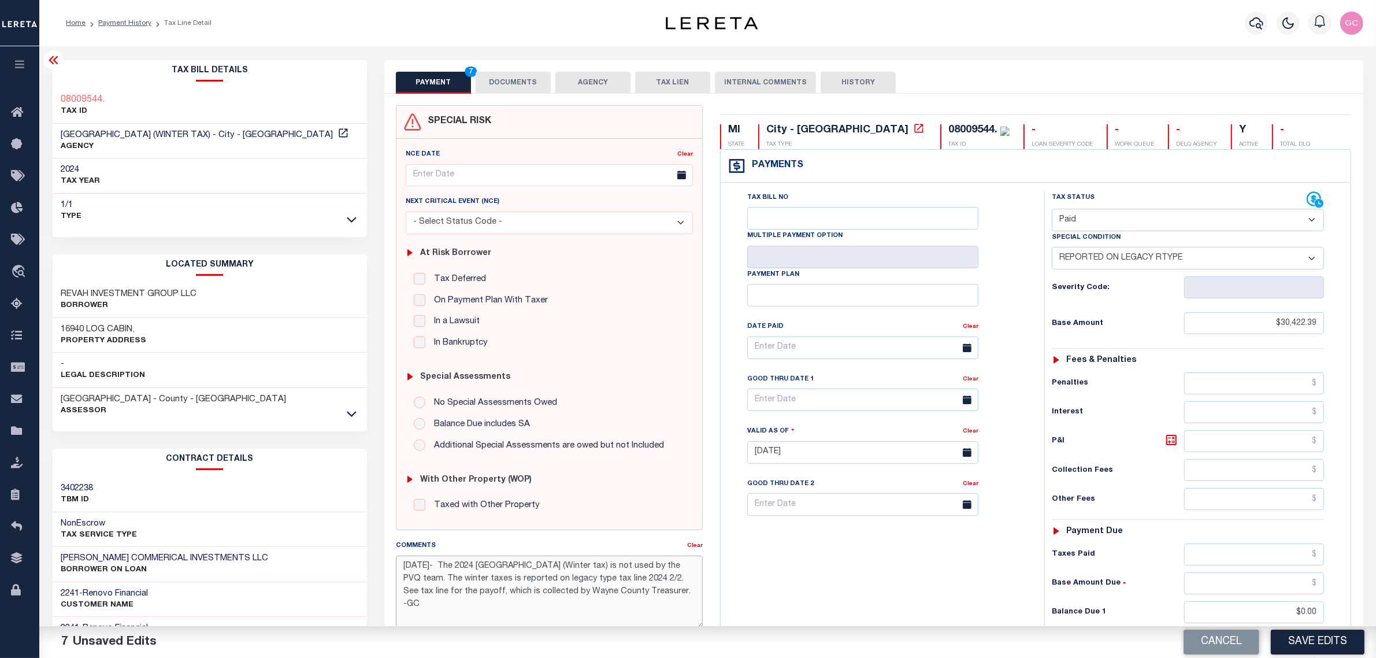
click at [654, 610] on textarea "10/8/2025- The 2024 Detroit City (Winter tax) is not used by the PVQ team. The …" at bounding box center [549, 591] width 307 height 73
click at [732, 585] on div "Tax Bill No Multiple Payment Option Payment Plan Clear" at bounding box center [880, 446] width 312 height 510
click at [990, 53] on div "Parcel & Loan Tax Bill Details 08009544. TAX ID AGENCY 2024 TAX YEAR 2025 1/1" at bounding box center [708, 447] width 1328 height 803
click at [487, 559] on textarea "10/8/2025- The 2024 Detroit City (Winter tax) is not used by the PVQ team. The …" at bounding box center [549, 591] width 307 height 73
drag, startPoint x: 672, startPoint y: 591, endPoint x: 394, endPoint y: 558, distance: 280.0
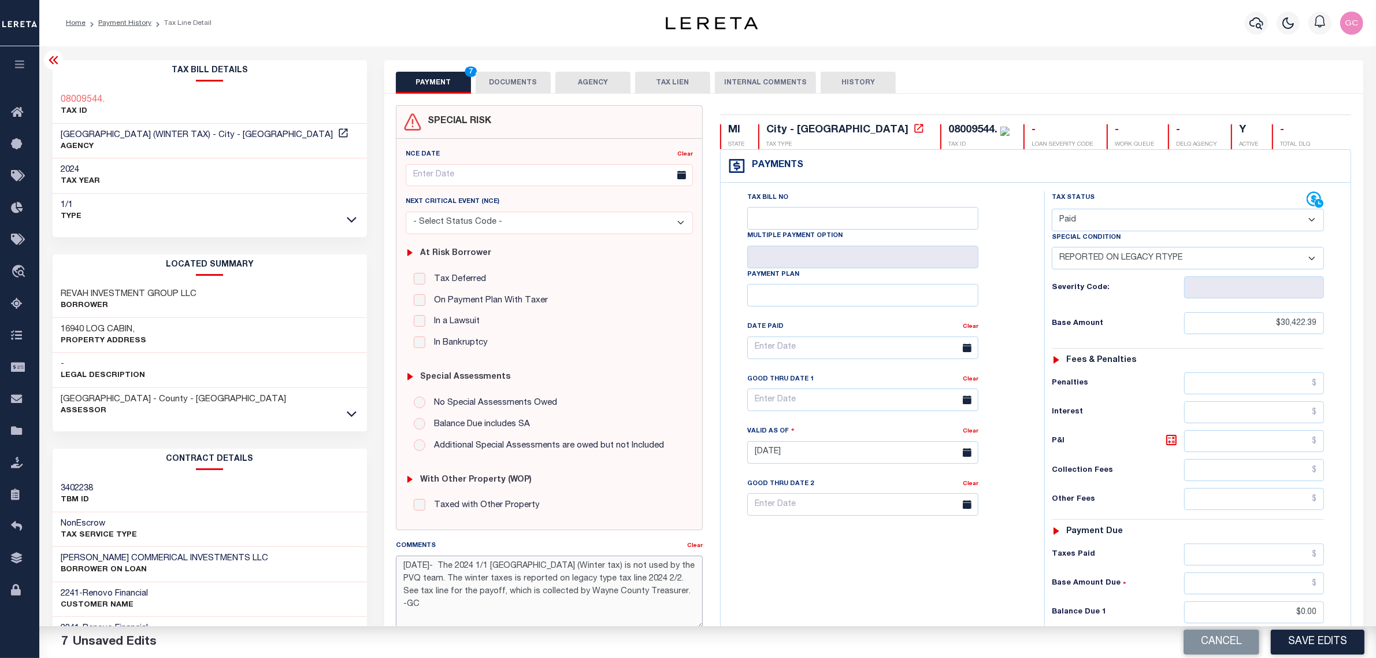
click at [394, 558] on div "Comments Clear 10/8/2025- The 2024 1/1 Detroit City (Winter tax) is not used by…" at bounding box center [549, 588] width 324 height 98
type textarea "[DATE]- The 2024 1/1 [GEOGRAPHIC_DATA] (Winter tax) is not used by the PVQ team…"
click at [989, 62] on div "PAYMENT 7 DOCUMENTS AGENCY DELINQUENT PAYEE TAX LIEN" at bounding box center [873, 77] width 979 height 34
click at [1313, 643] on button "Save Edits" at bounding box center [1318, 641] width 94 height 25
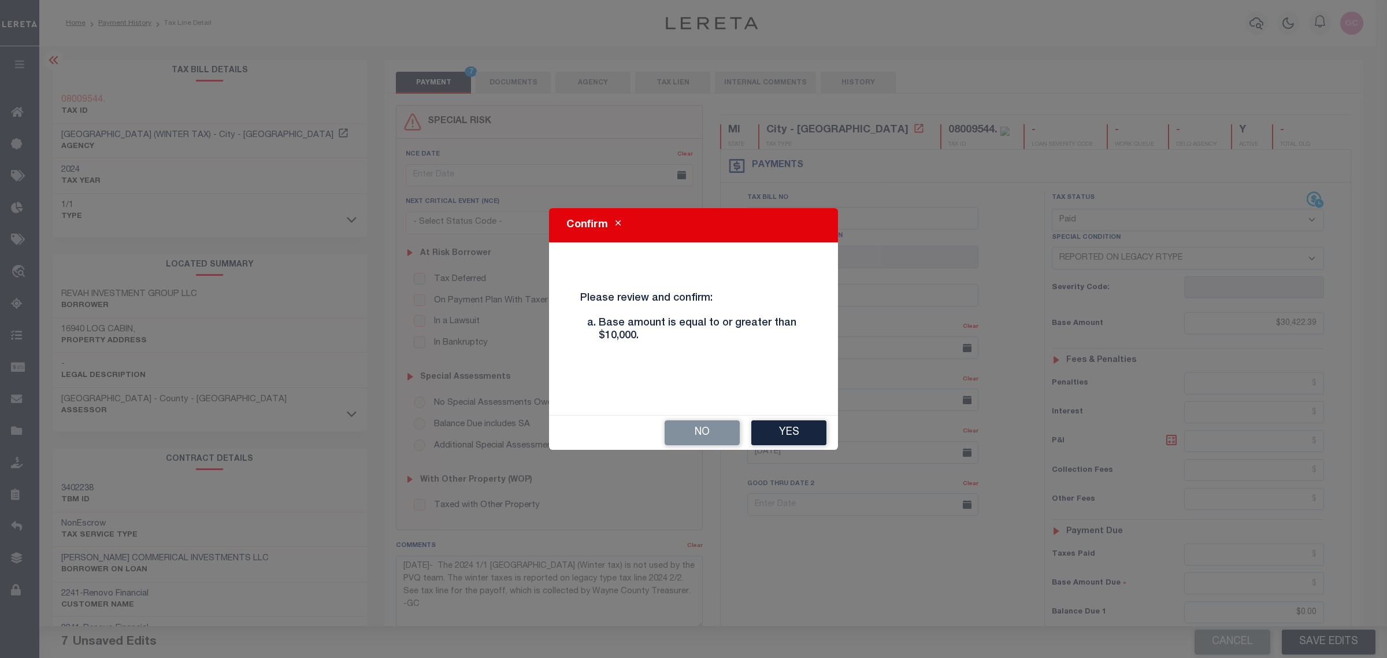
click at [786, 432] on button "Yes" at bounding box center [788, 432] width 75 height 25
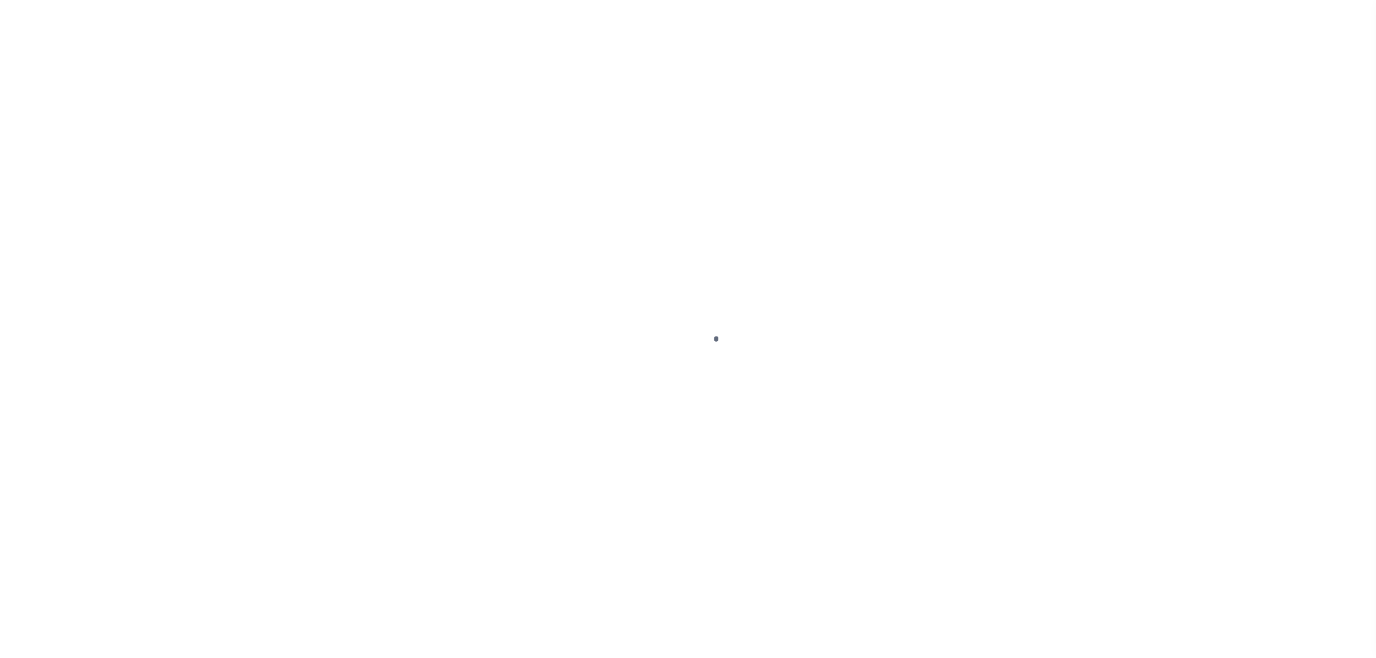
select select "DUE"
select select "31"
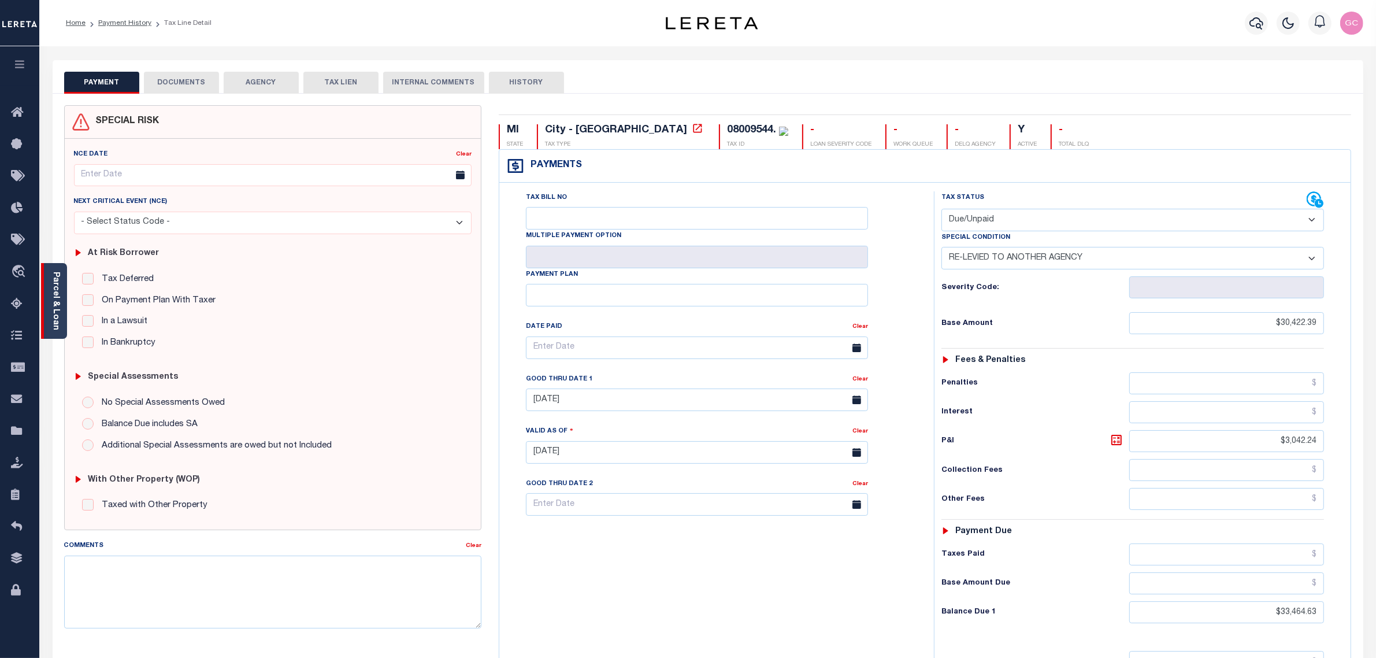
click at [61, 292] on div "Parcel & Loan" at bounding box center [54, 301] width 26 height 76
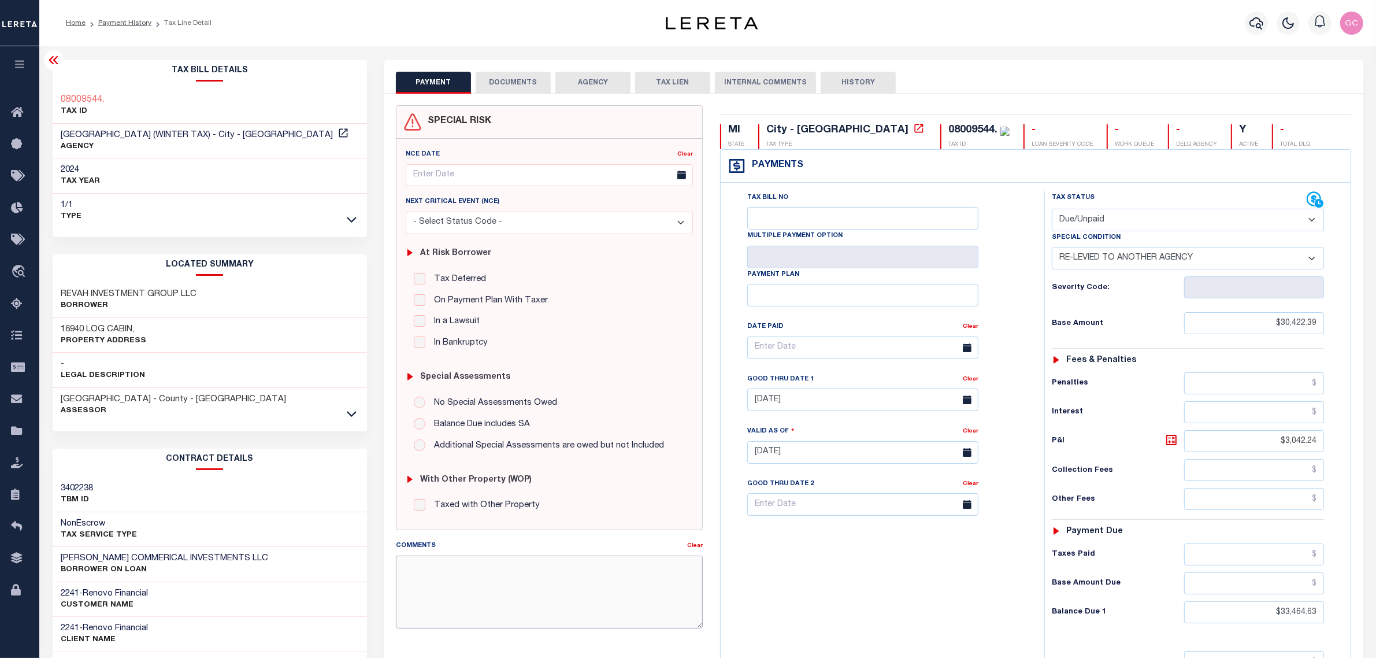
click at [501, 567] on textarea "Comments" at bounding box center [549, 591] width 307 height 73
paste textarea "[DATE]- The 2024 1/1 [GEOGRAPHIC_DATA] (Winter tax) is not used by the PVQ team…"
type textarea "[DATE]- The 2024 1/1 [GEOGRAPHIC_DATA] (Winter tax) is not used by the PVQ team…"
type input "[DATE]"
click at [970, 382] on link "Clear" at bounding box center [971, 379] width 16 height 6
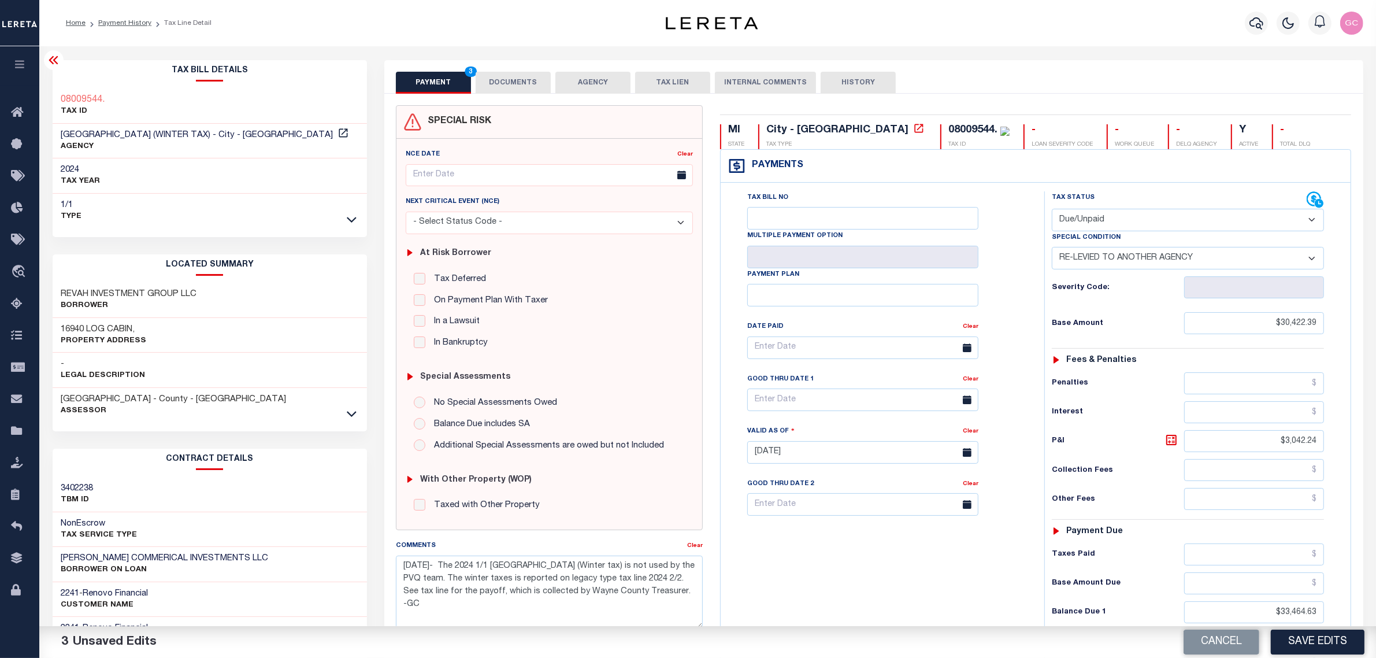
click at [1310, 220] on select "- Select Status Code - Open Due/Unpaid Paid Incomplete No Tax Due Internal Refu…" at bounding box center [1188, 220] width 272 height 23
select select "PYD"
click at [1052, 210] on select "- Select Status Code - Open Due/Unpaid Paid Incomplete No Tax Due Internal Refu…" at bounding box center [1188, 220] width 272 height 23
select select "0"
drag, startPoint x: 1273, startPoint y: 441, endPoint x: 1359, endPoint y: 447, distance: 86.9
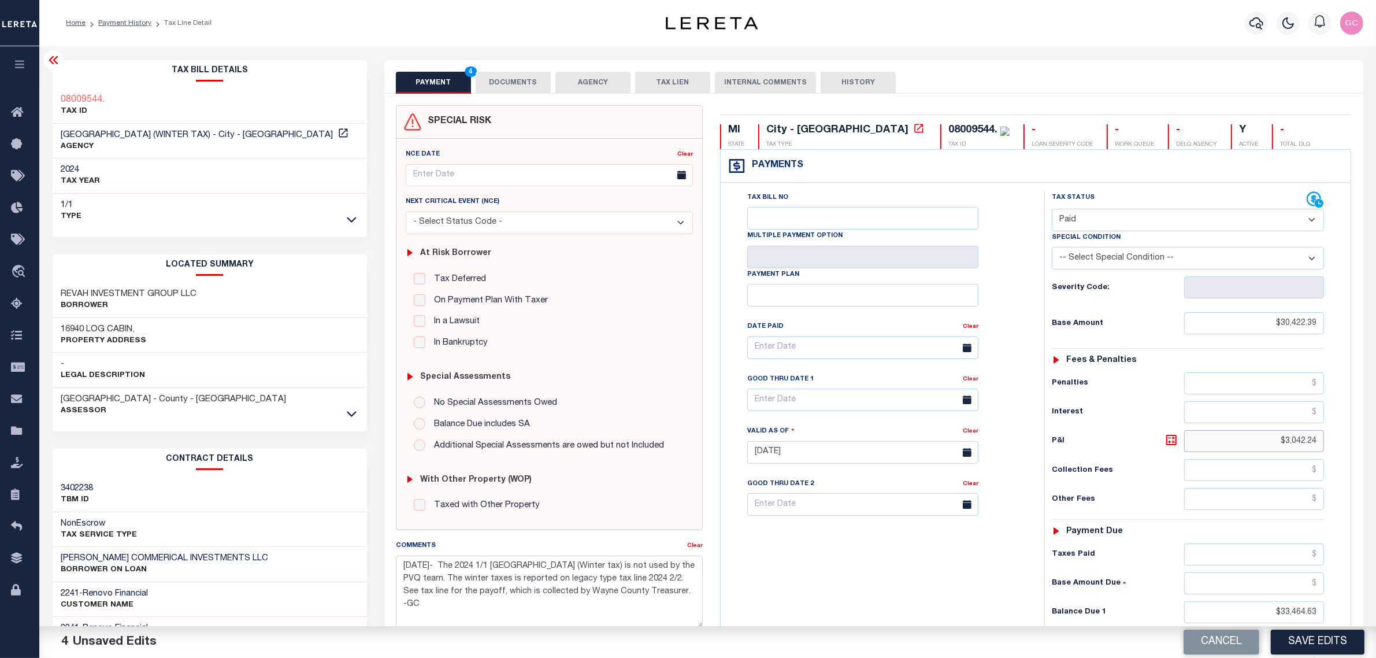
click at [1359, 447] on div "MI STATE City - MI TAX TYPE 08009544. TAX ID - LOAN SEVERITY CODE - WORK QUEUE …" at bounding box center [1035, 463] width 648 height 717
drag, startPoint x: 1265, startPoint y: 616, endPoint x: 1336, endPoint y: 607, distance: 72.3
click at [1336, 607] on div "Tax Status Status - Select Status Code -" at bounding box center [1191, 446] width 295 height 510
type input "$0.00"
click at [1312, 260] on select "-- Select Special Condition -- 3RD PARTY TAX LIEN AGENCY TAX LIEN (A.K.A Inside…" at bounding box center [1188, 258] width 272 height 23
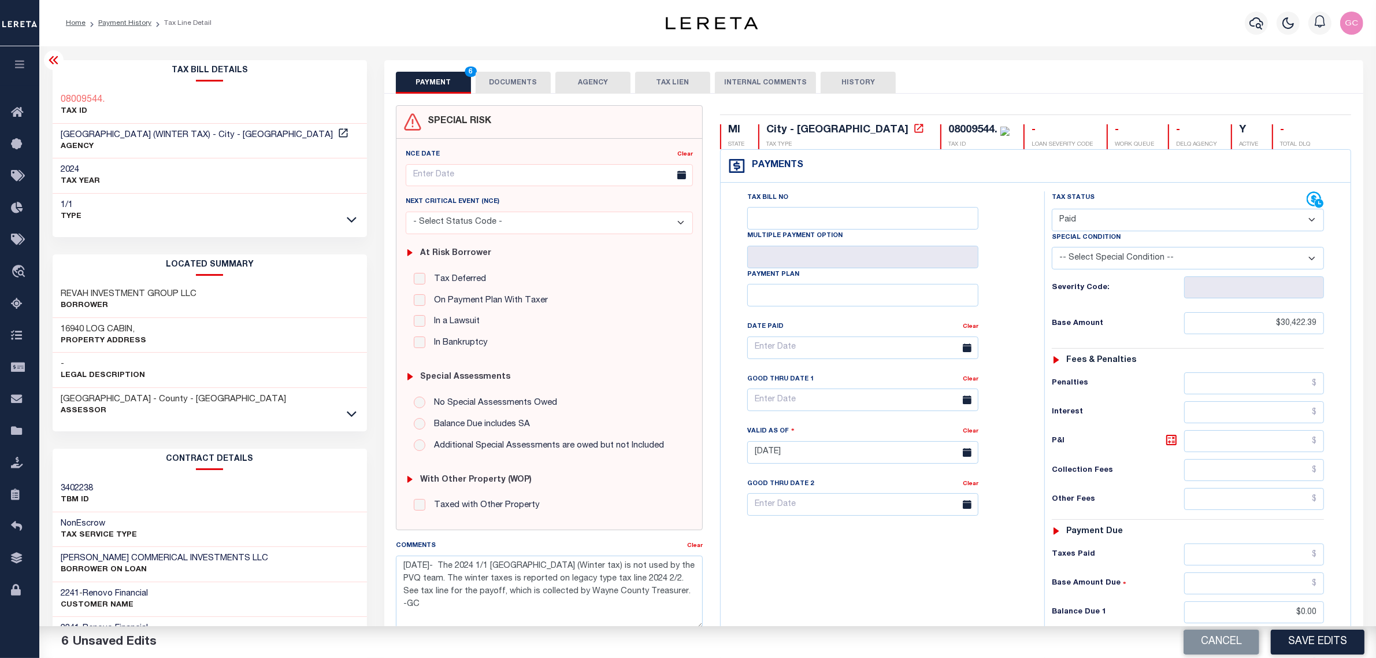
select select "34"
click at [1052, 249] on select "-- Select Special Condition -- 3RD PARTY TAX LIEN AGENCY TAX LIEN (A.K.A Inside…" at bounding box center [1188, 258] width 272 height 23
click at [1315, 642] on button "Save Edits" at bounding box center [1318, 641] width 94 height 25
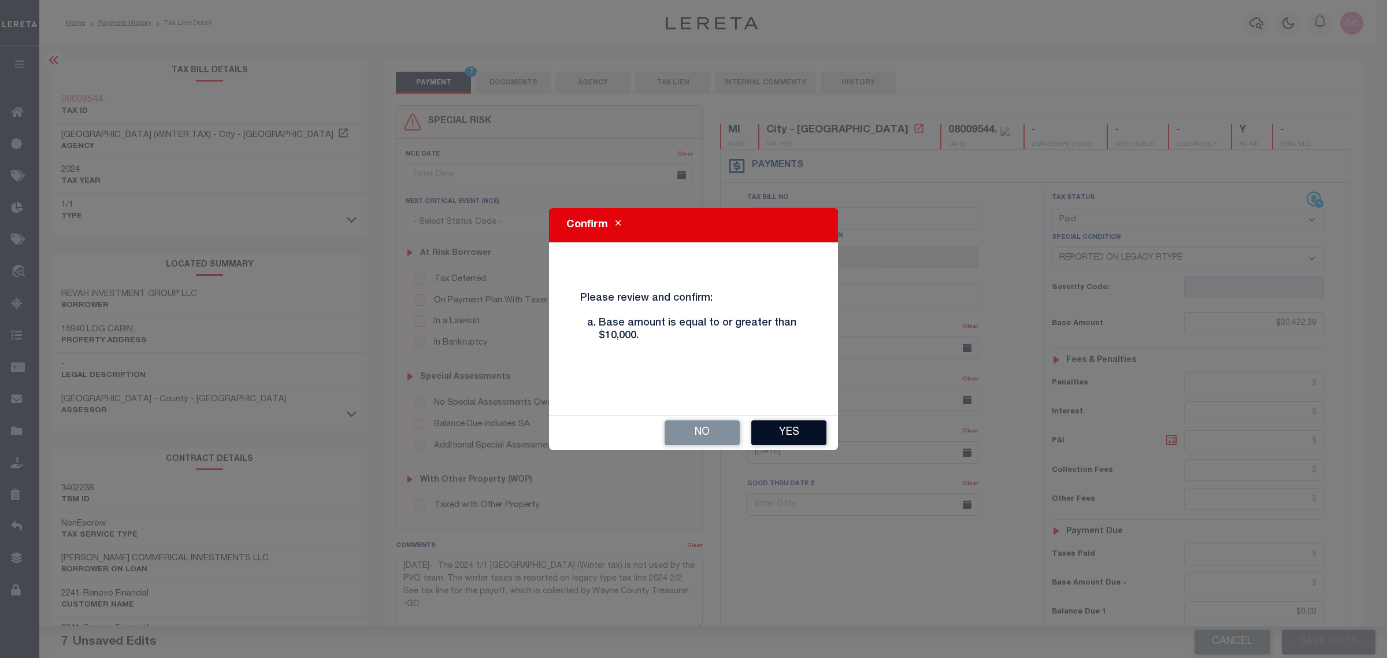
click at [796, 432] on button "Yes" at bounding box center [788, 432] width 75 height 25
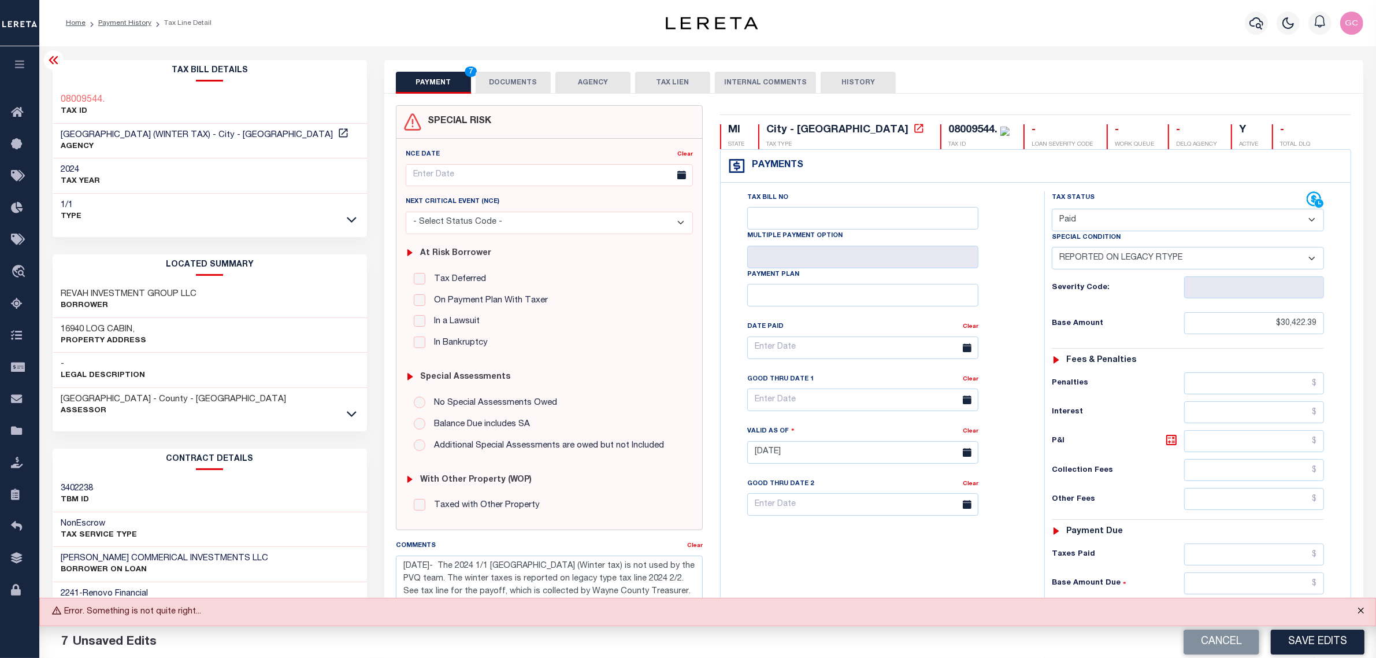
click at [1365, 610] on button "Close" at bounding box center [1361, 610] width 29 height 25
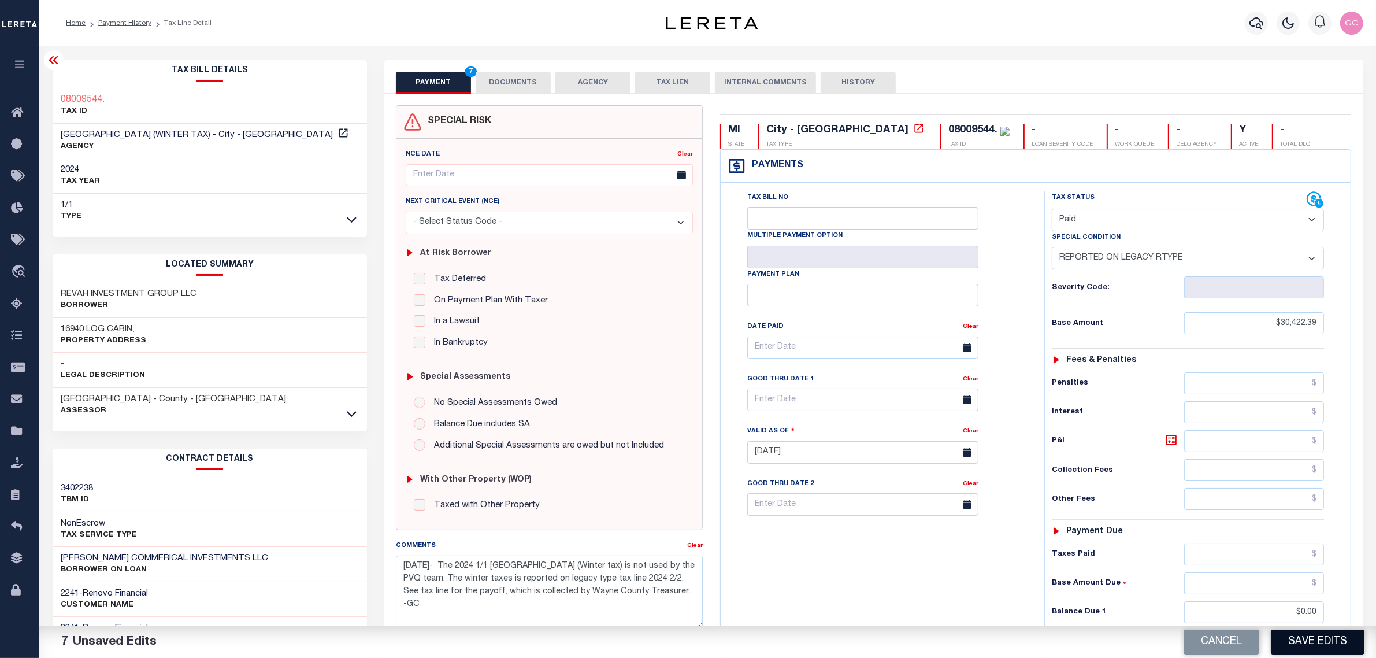
click at [1315, 638] on button "Save Edits" at bounding box center [1318, 641] width 94 height 25
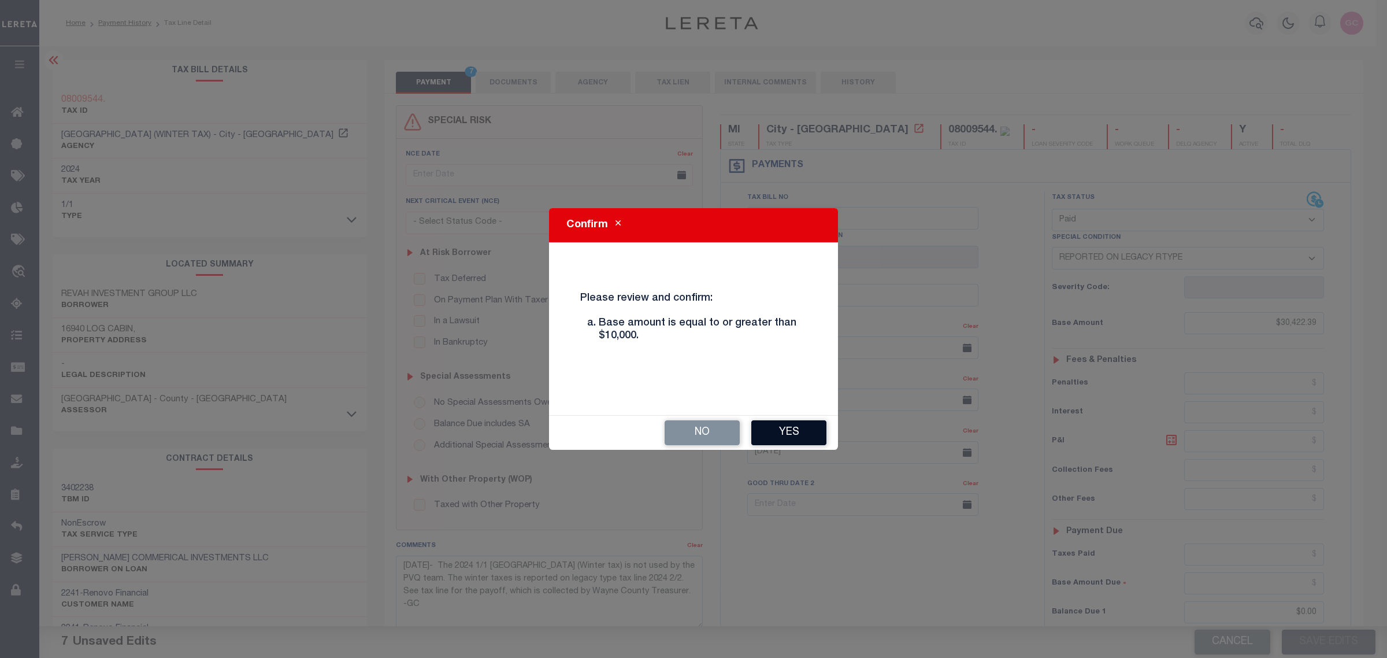
click at [790, 428] on button "Yes" at bounding box center [788, 432] width 75 height 25
